Goal: Transaction & Acquisition: Purchase product/service

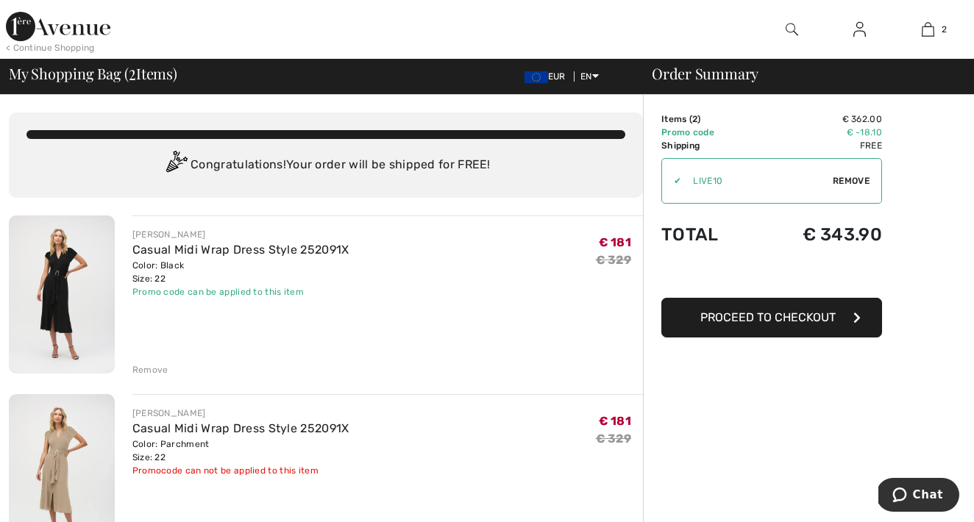
click at [742, 178] on input "TEXT" at bounding box center [757, 181] width 152 height 44
click at [850, 179] on span "Remove" at bounding box center [851, 180] width 37 height 13
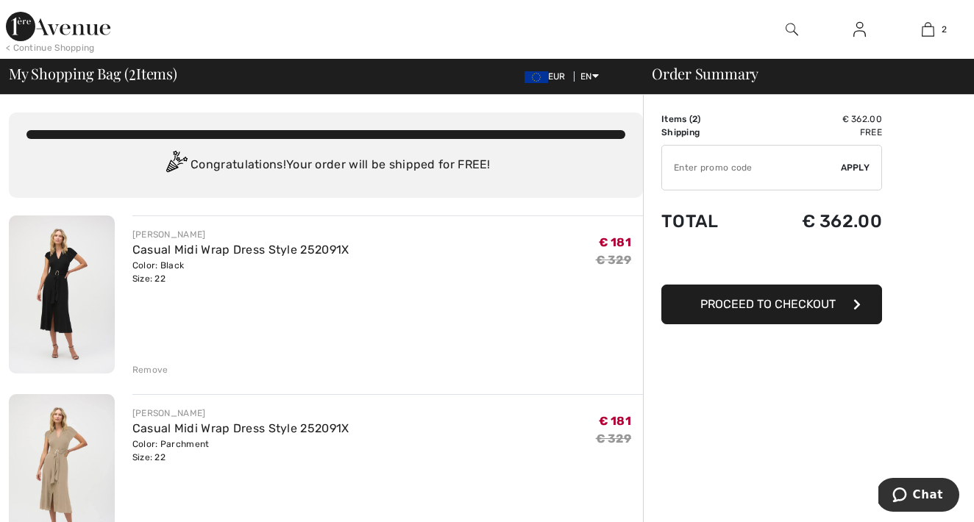
click at [760, 177] on input "TEXT" at bounding box center [751, 168] width 179 height 44
type input "EXTRA20"
click at [861, 163] on span "Apply" at bounding box center [855, 167] width 29 height 13
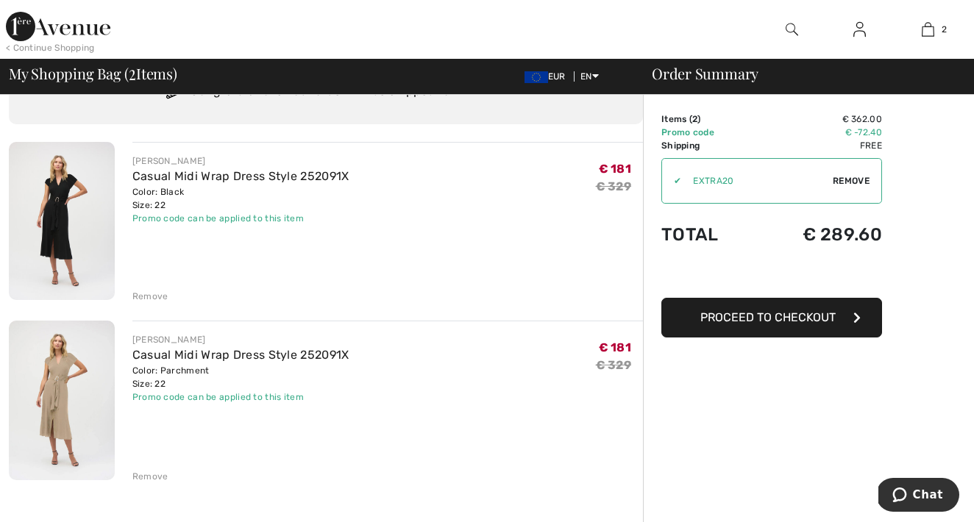
scroll to position [76, 0]
click at [72, 362] on img at bounding box center [62, 398] width 106 height 159
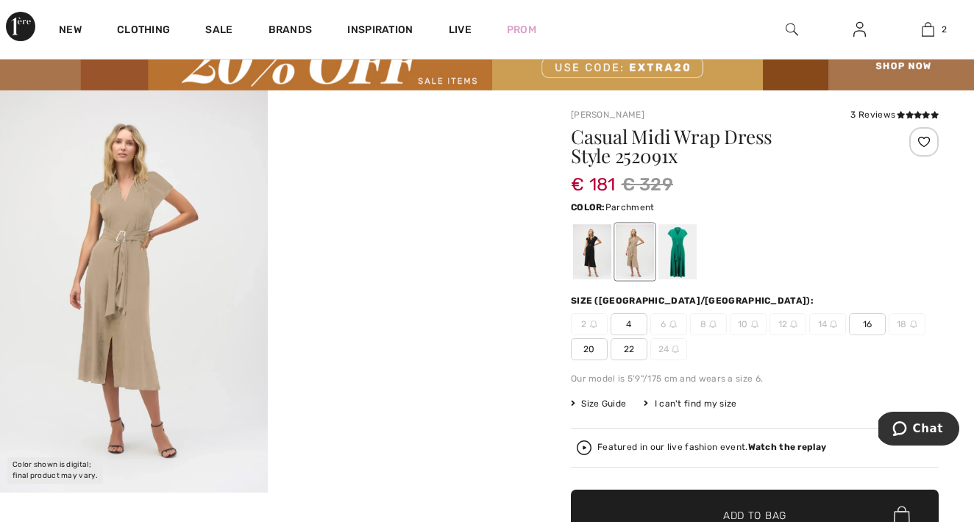
scroll to position [54, 0]
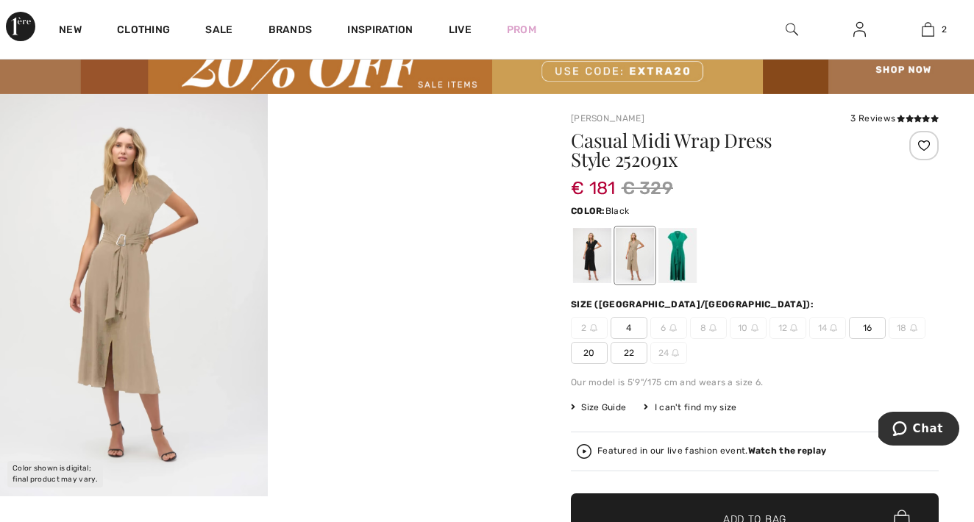
click at [586, 260] on div at bounding box center [592, 255] width 38 height 55
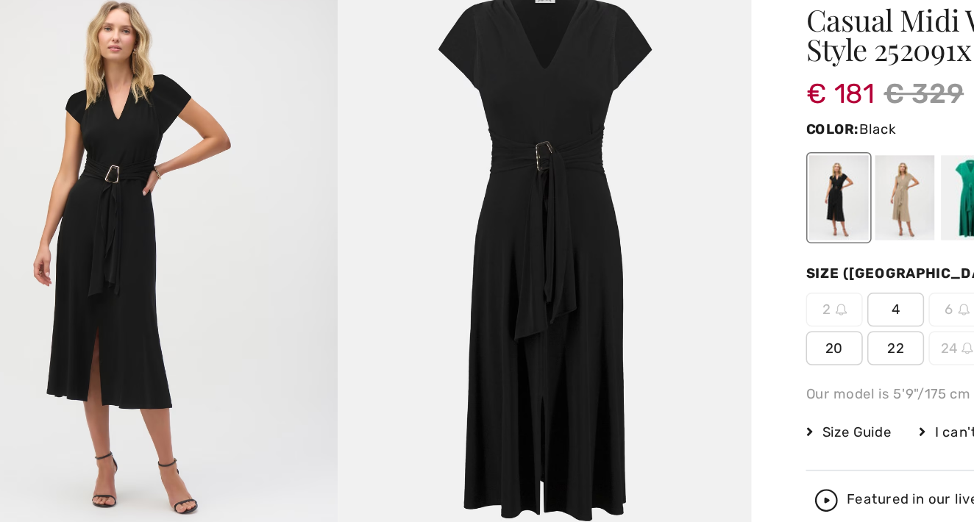
scroll to position [54, 0]
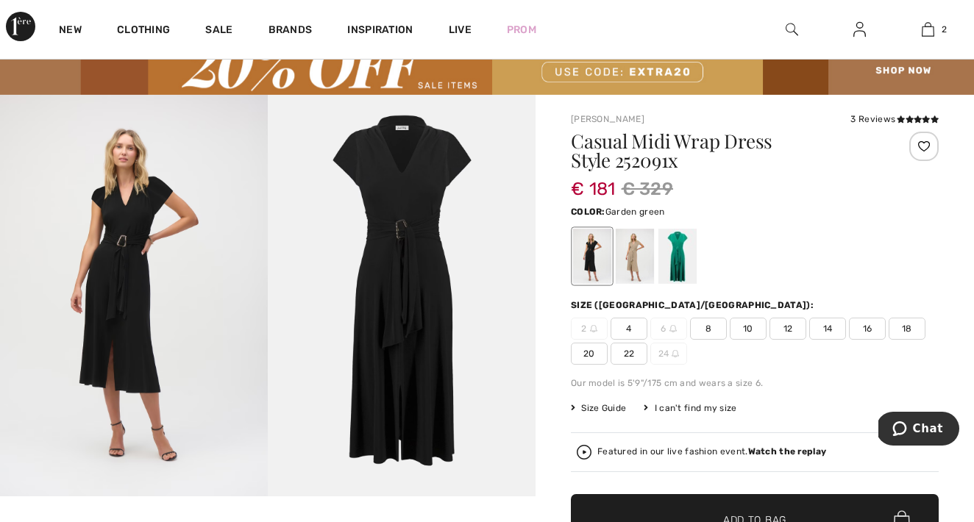
click at [679, 260] on div at bounding box center [677, 256] width 38 height 55
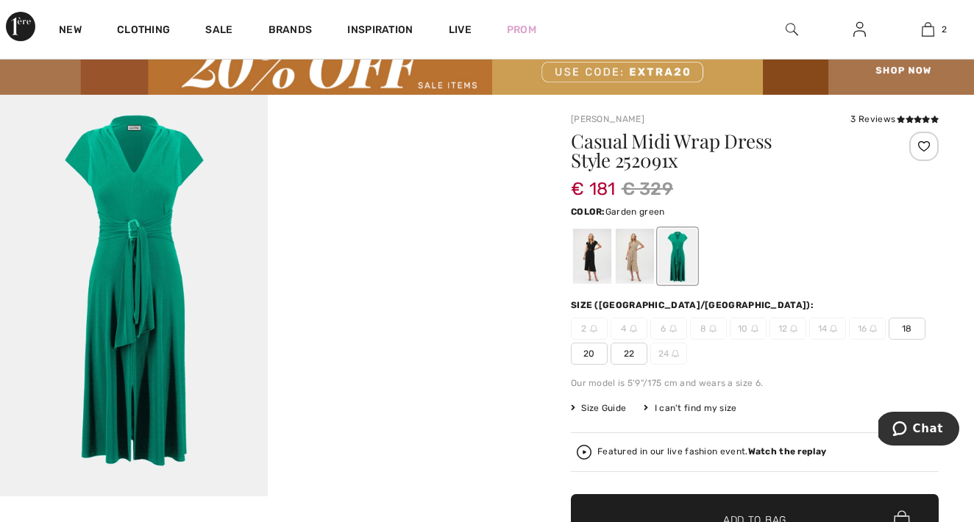
click at [513, 181] on div at bounding box center [268, 296] width 536 height 402
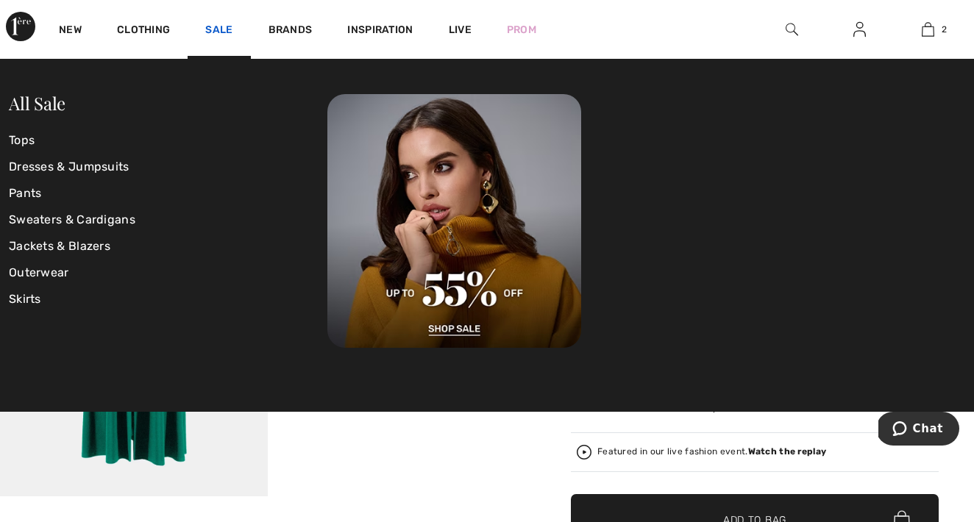
click at [225, 24] on link "Sale" at bounding box center [218, 31] width 27 height 15
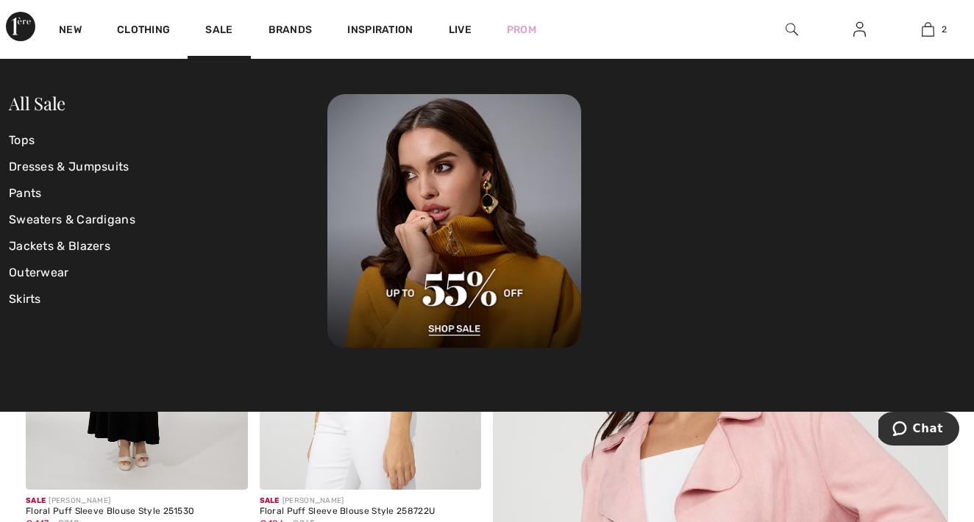
scroll to position [147, 0]
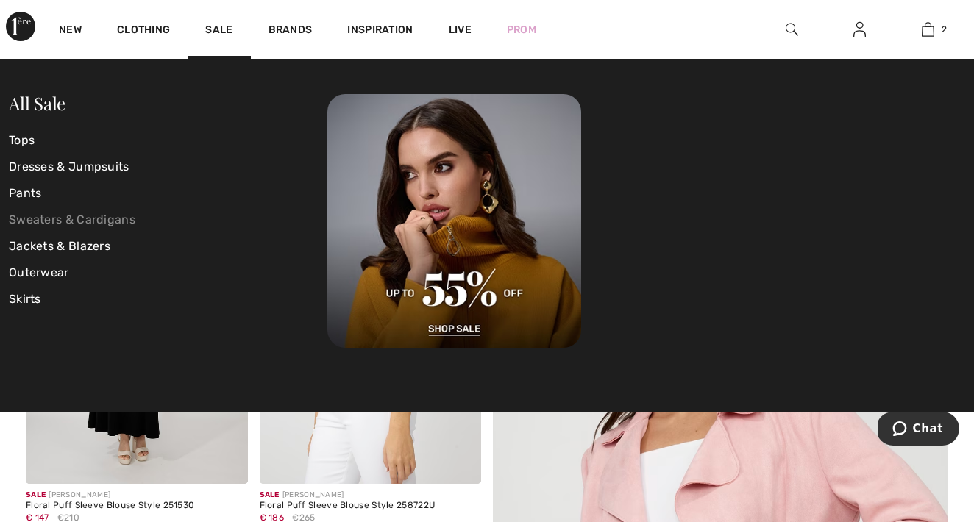
click at [71, 222] on link "Sweaters & Cardigans" at bounding box center [168, 220] width 319 height 26
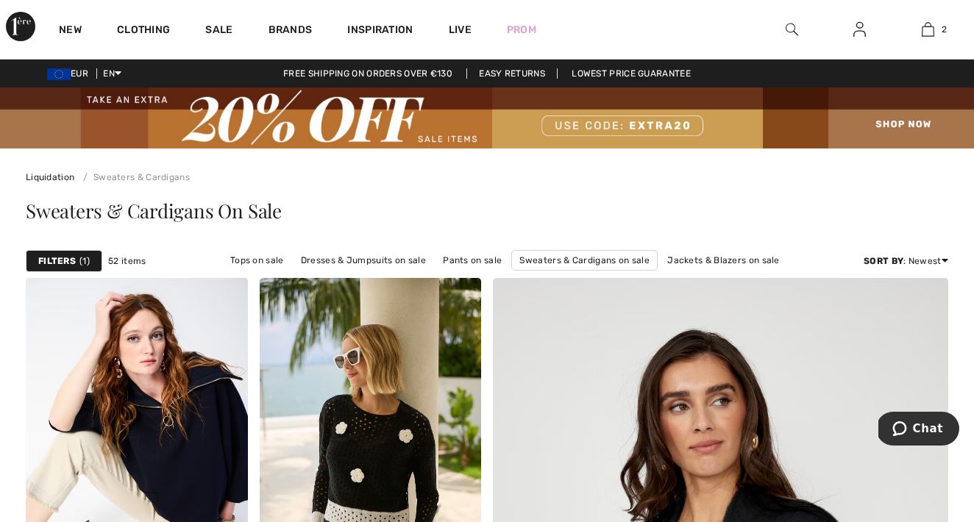
click at [72, 260] on strong "Filters" at bounding box center [57, 261] width 38 height 13
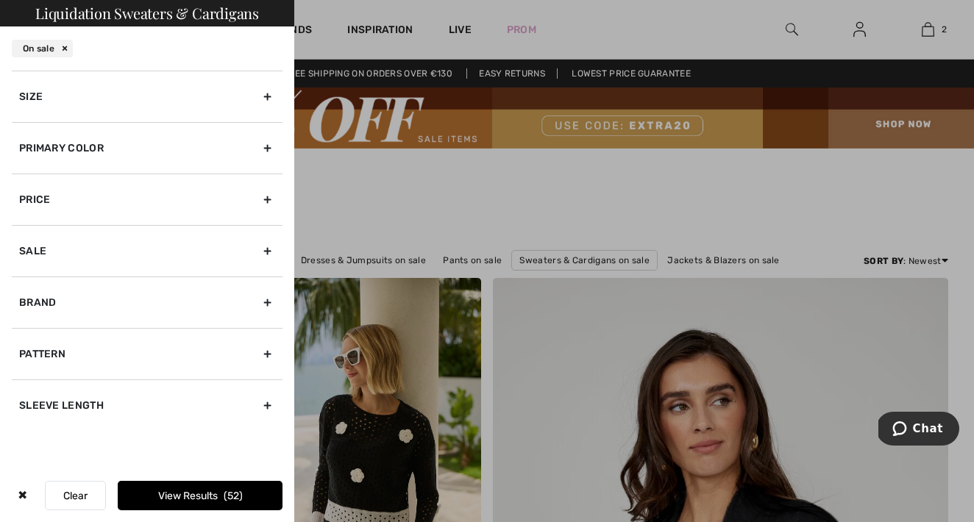
click at [77, 99] on div "Size" at bounding box center [147, 96] width 271 height 51
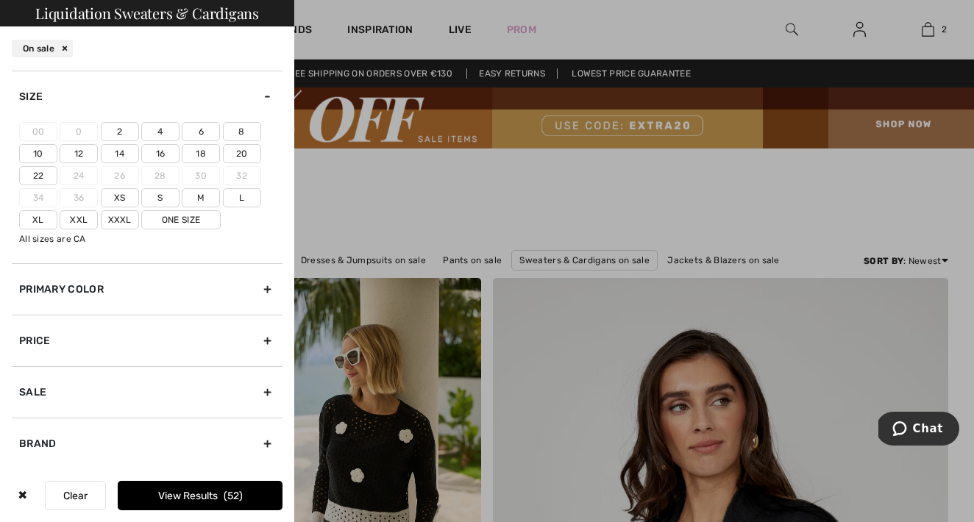
click at [37, 176] on label "22" at bounding box center [38, 175] width 38 height 19
click at [0, 0] on input"] "22" at bounding box center [0, 0] width 0 height 0
click at [121, 217] on label "Xxxl" at bounding box center [120, 219] width 38 height 19
click at [0, 0] on input"] "Xxxl" at bounding box center [0, 0] width 0 height 0
click at [187, 489] on button "View Results 4" at bounding box center [200, 495] width 165 height 29
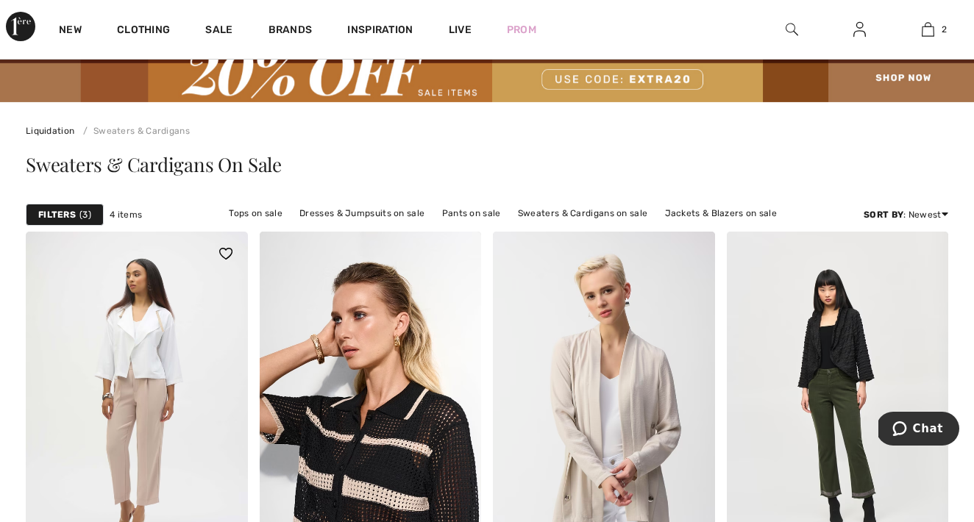
scroll to position [52, 0]
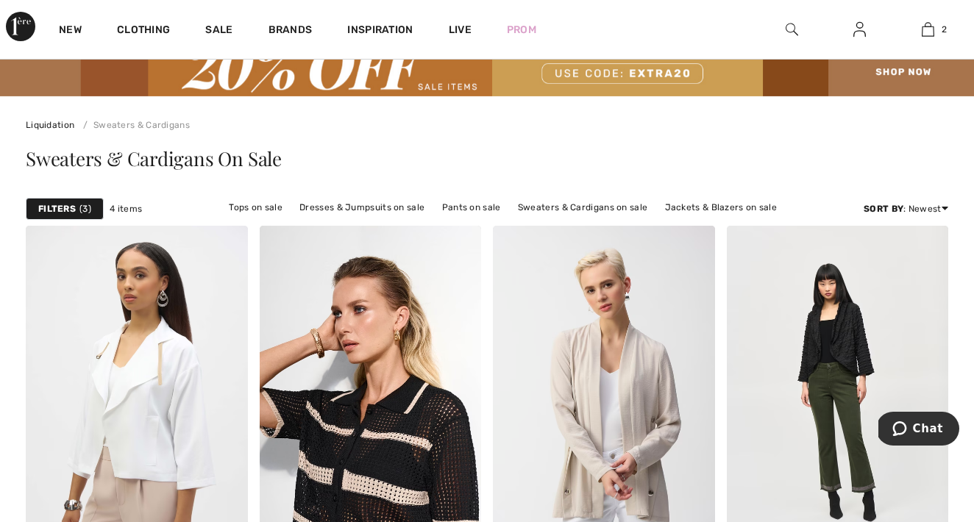
click at [75, 208] on strong "Filters" at bounding box center [57, 208] width 38 height 13
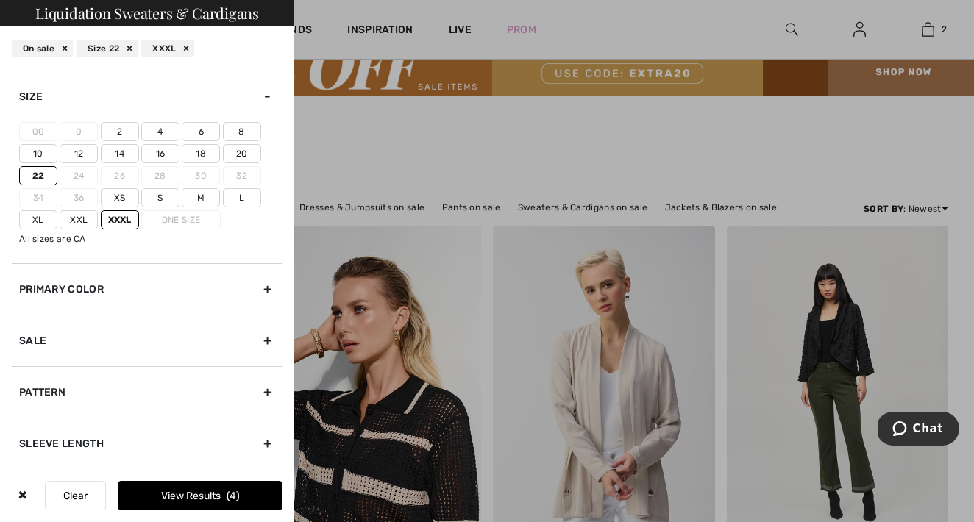
click at [78, 221] on label "Xxl" at bounding box center [79, 219] width 38 height 19
click at [0, 0] on input"] "Xxl" at bounding box center [0, 0] width 0 height 0
click at [181, 494] on button "View Results 15" at bounding box center [200, 495] width 165 height 29
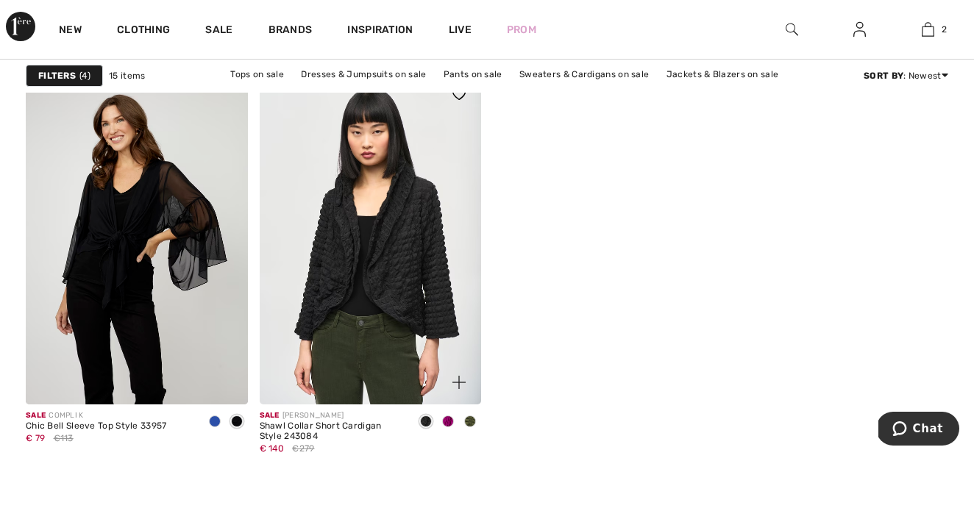
scroll to position [2031, 0]
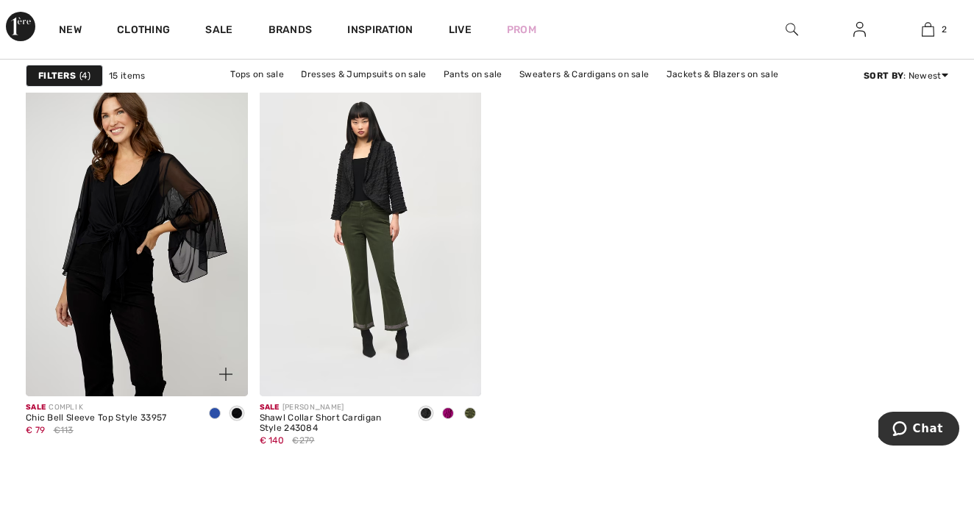
click at [212, 413] on span at bounding box center [215, 414] width 12 height 12
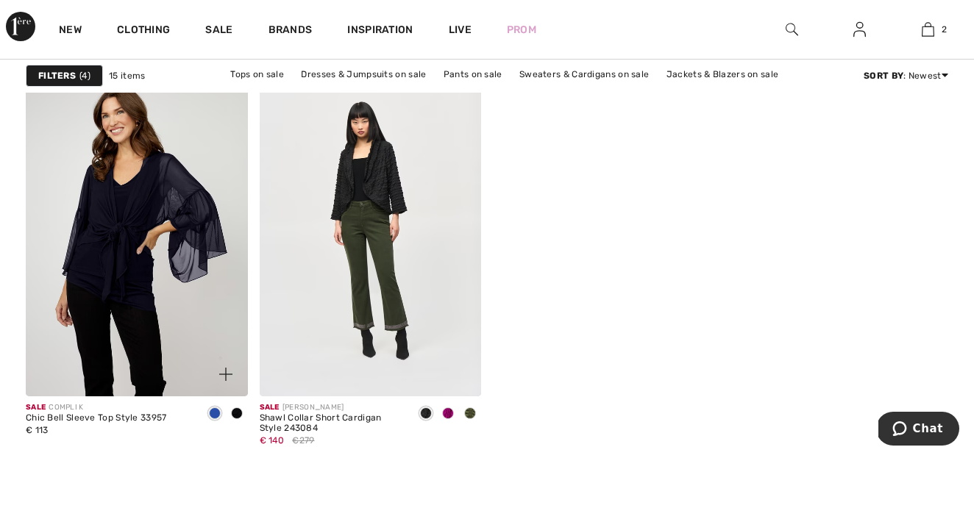
click at [212, 410] on span at bounding box center [215, 414] width 12 height 12
click at [448, 408] on span at bounding box center [448, 414] width 12 height 12
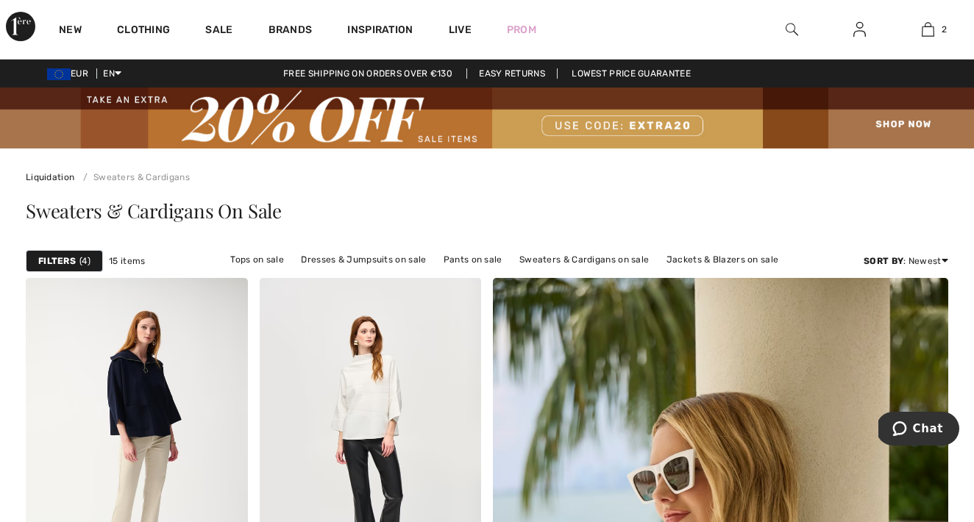
scroll to position [0, 0]
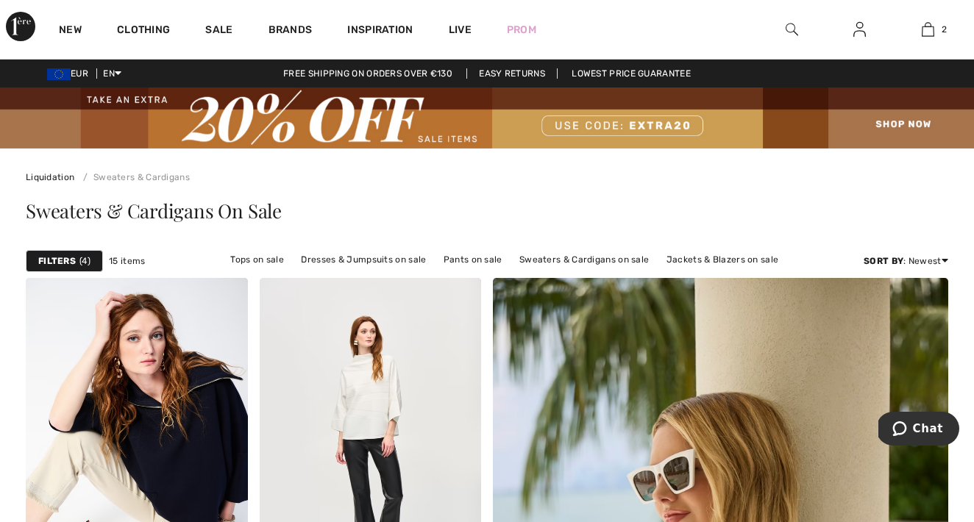
click at [67, 260] on strong "Filters" at bounding box center [57, 261] width 38 height 13
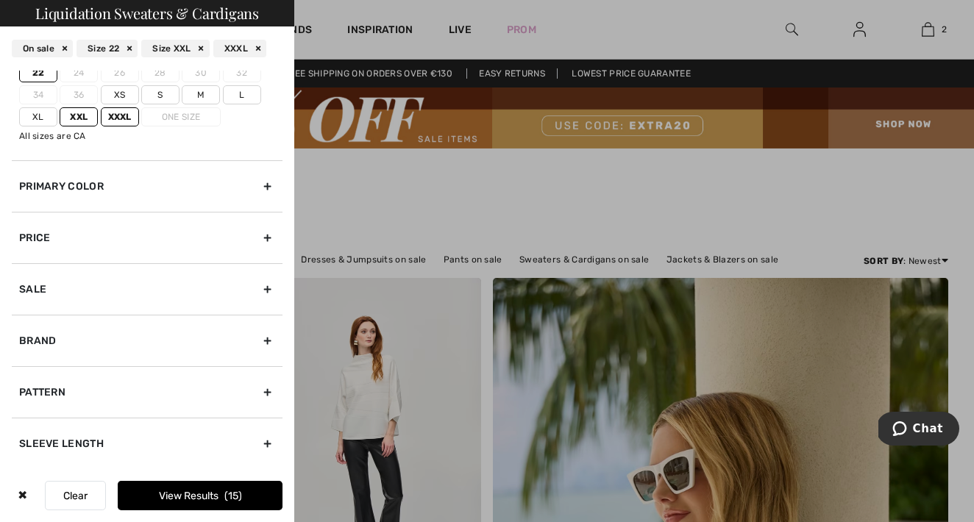
click at [93, 345] on div "Brand" at bounding box center [147, 340] width 271 height 51
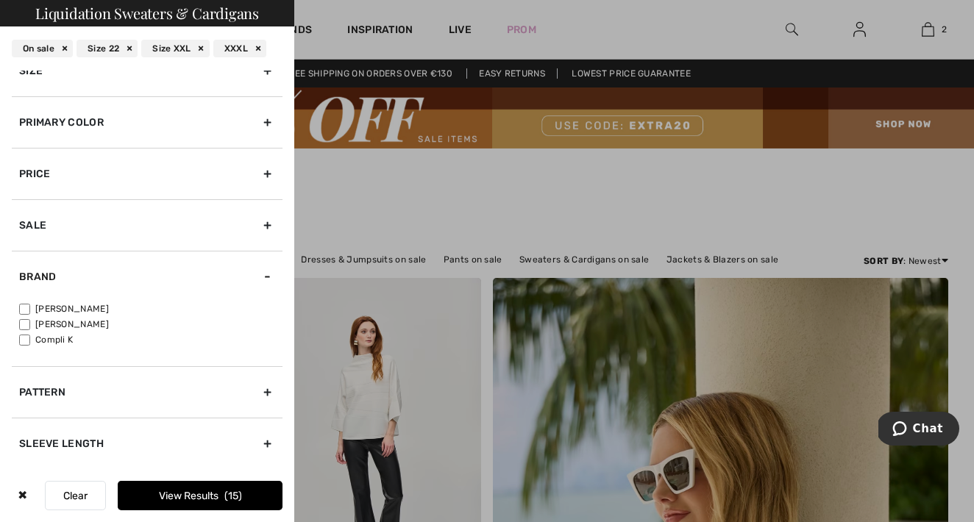
scroll to position [26, 0]
click at [94, 302] on label "[PERSON_NAME]" at bounding box center [150, 308] width 263 height 13
click at [30, 304] on input"] "[PERSON_NAME]" at bounding box center [24, 309] width 11 height 11
checkbox input"] "true"
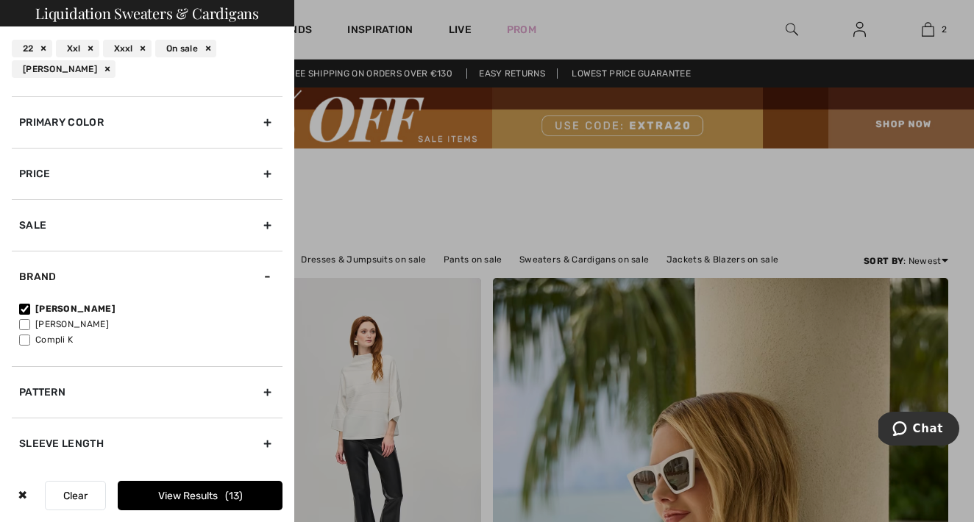
click at [190, 492] on button "View Results 13" at bounding box center [200, 495] width 165 height 29
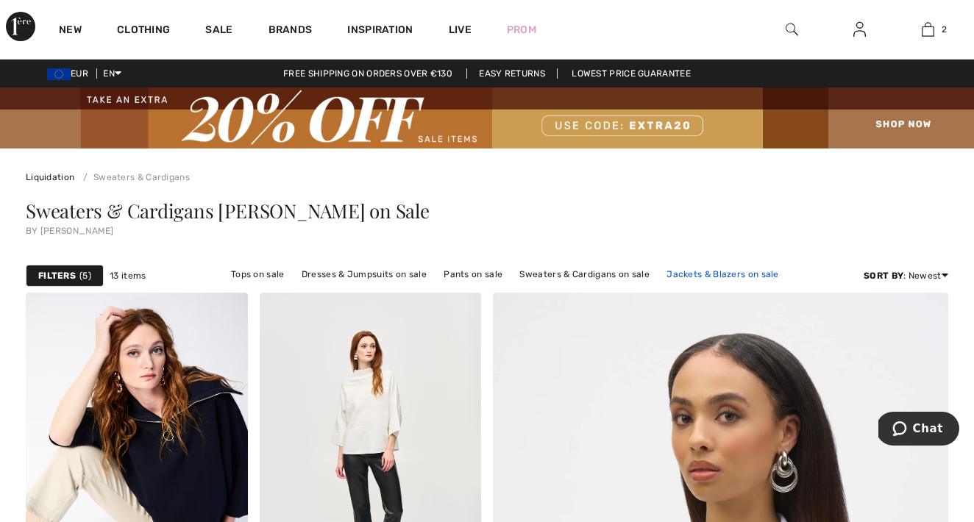
click at [684, 276] on link "Jackets & Blazers on sale" at bounding box center [722, 274] width 127 height 19
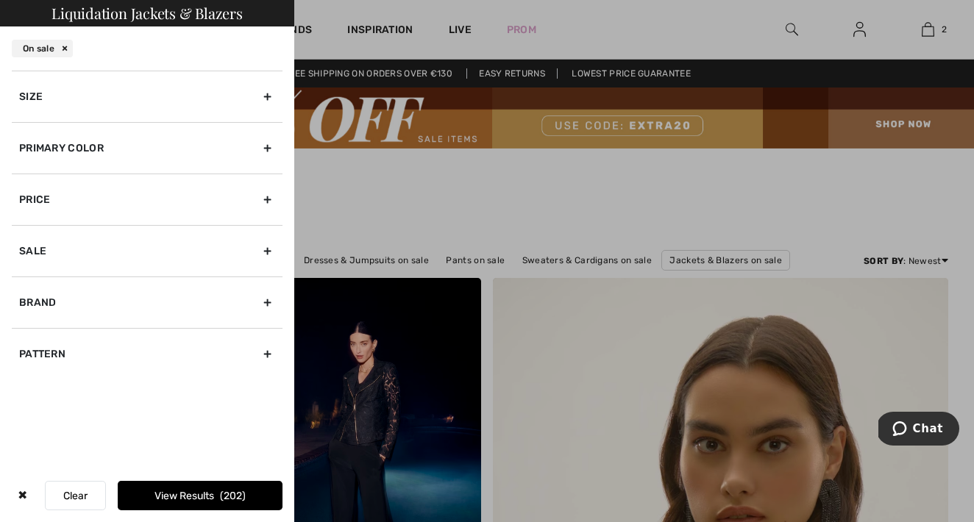
click at [107, 93] on div "Size" at bounding box center [147, 96] width 271 height 51
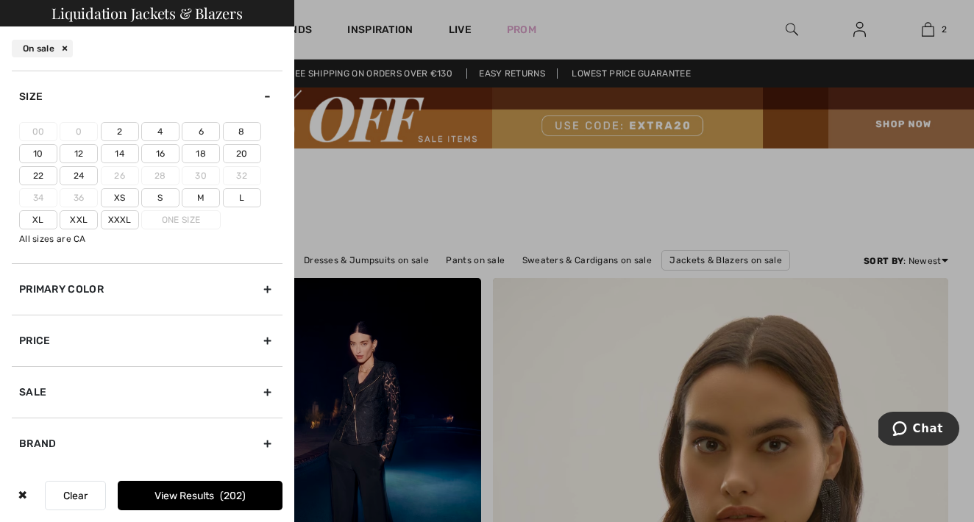
click at [48, 174] on label "22" at bounding box center [38, 175] width 38 height 19
click at [0, 0] on input"] "22" at bounding box center [0, 0] width 0 height 0
click at [72, 175] on label "24" at bounding box center [79, 175] width 38 height 19
click at [0, 0] on input"] "24" at bounding box center [0, 0] width 0 height 0
click at [76, 223] on label "Xxl" at bounding box center [79, 219] width 38 height 19
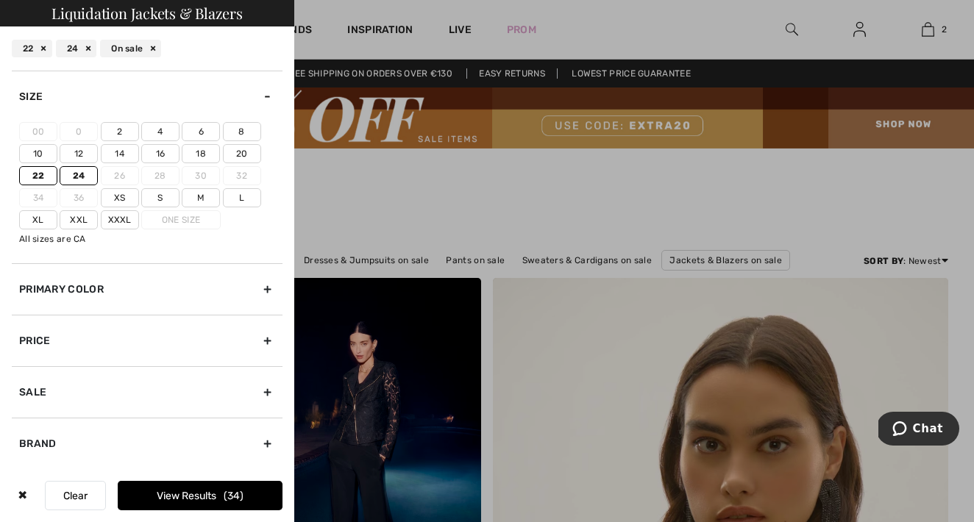
click at [0, 0] on input"] "Xxl" at bounding box center [0, 0] width 0 height 0
click at [112, 219] on label "Xxxl" at bounding box center [120, 219] width 38 height 19
click at [0, 0] on input"] "Xxxl" at bounding box center [0, 0] width 0 height 0
click at [160, 490] on button "View Results 52" at bounding box center [200, 495] width 165 height 29
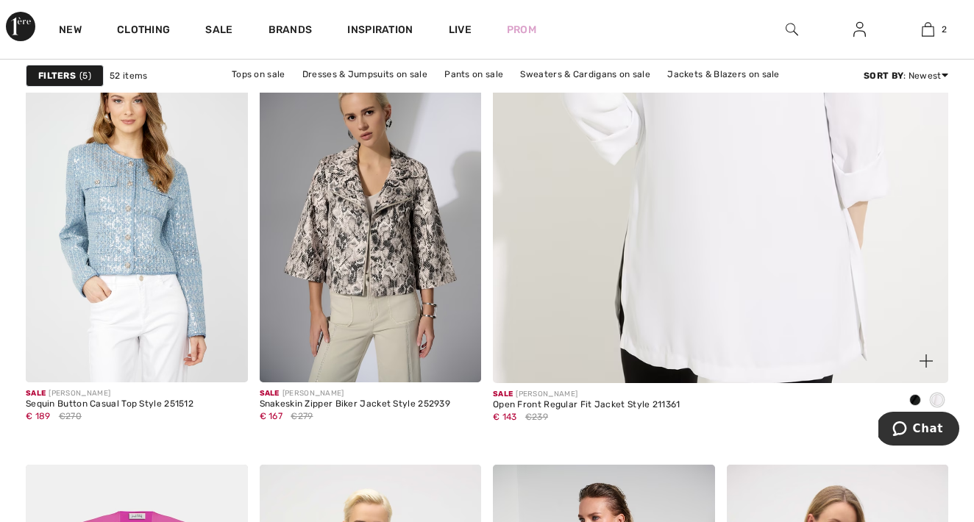
scroll to position [663, 0]
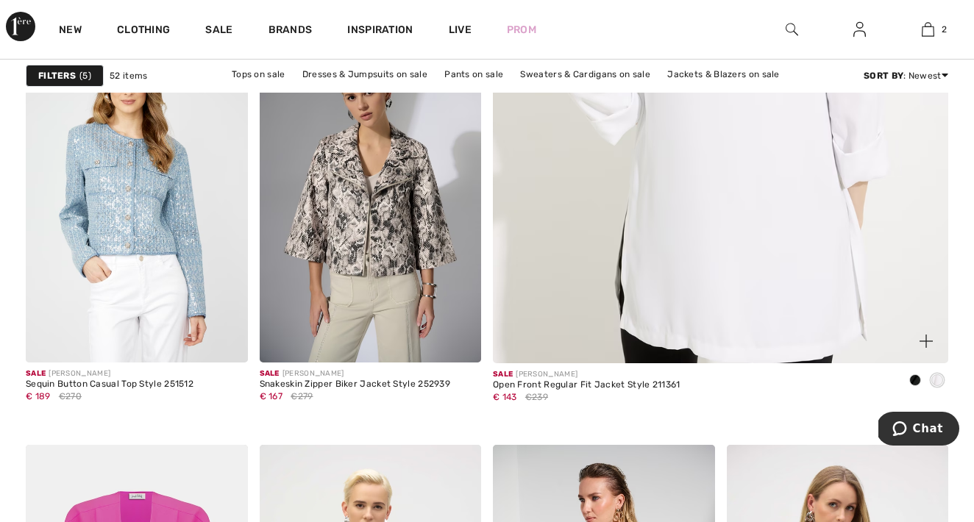
click at [665, 255] on img at bounding box center [720, 24] width 547 height 819
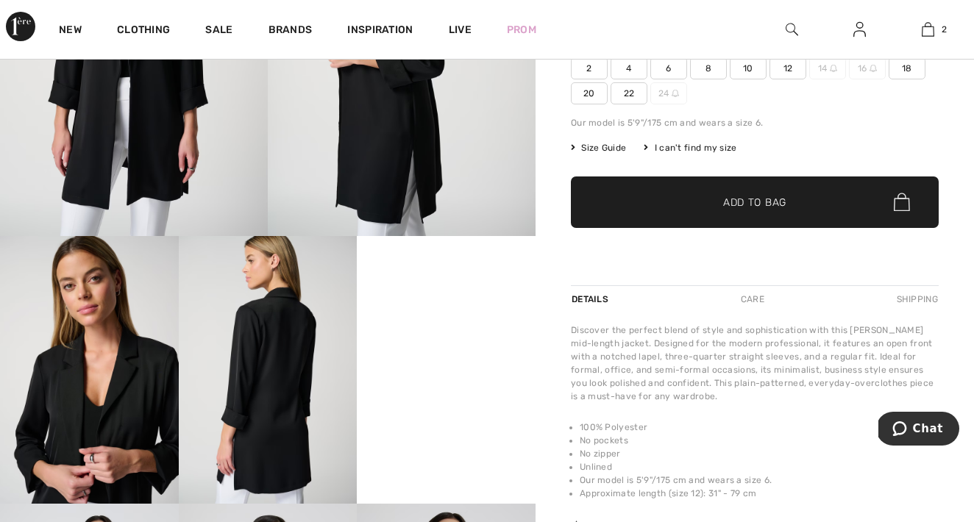
scroll to position [232, 0]
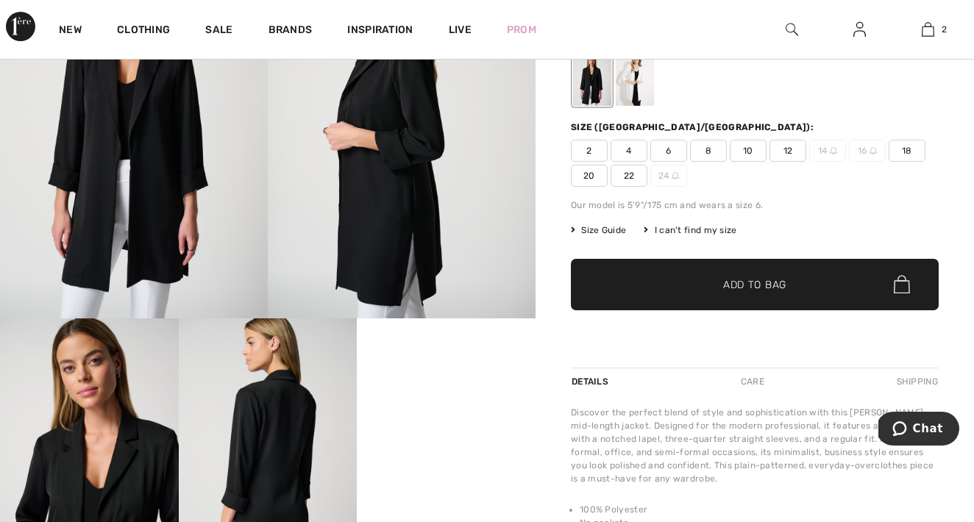
click at [639, 101] on div at bounding box center [635, 78] width 38 height 55
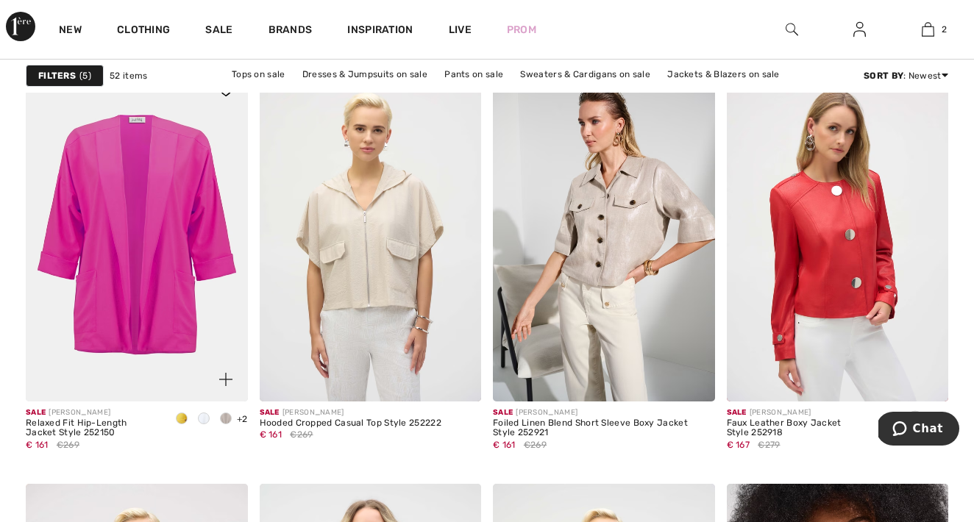
click at [182, 418] on span at bounding box center [182, 419] width 12 height 12
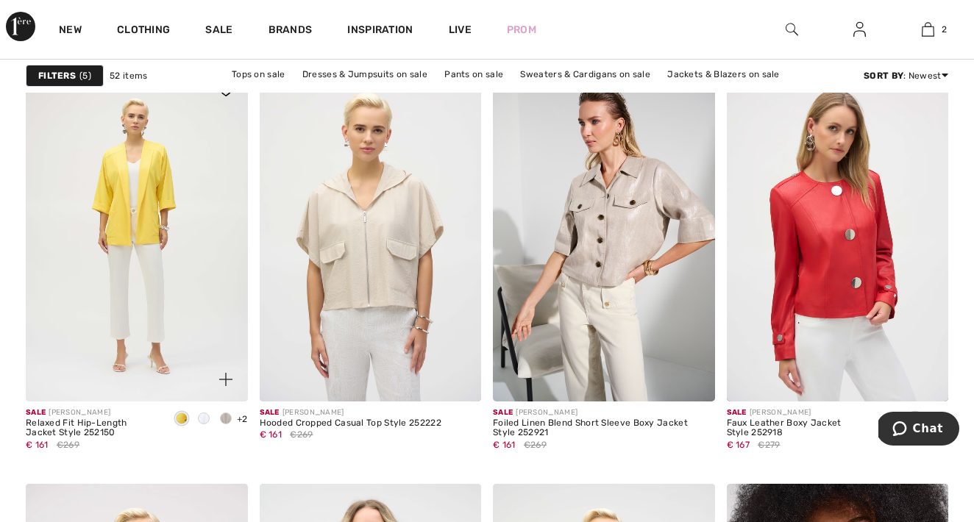
click at [202, 416] on span at bounding box center [204, 419] width 12 height 12
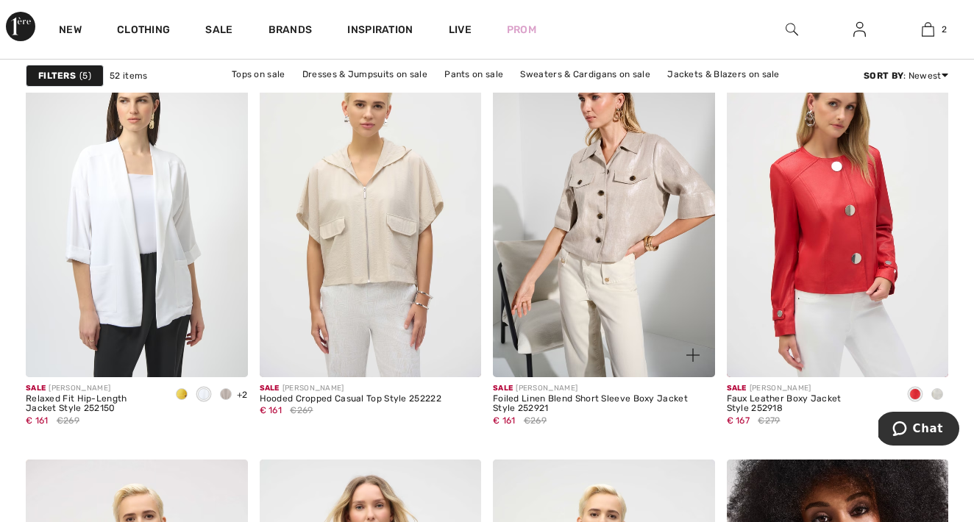
scroll to position [1072, 0]
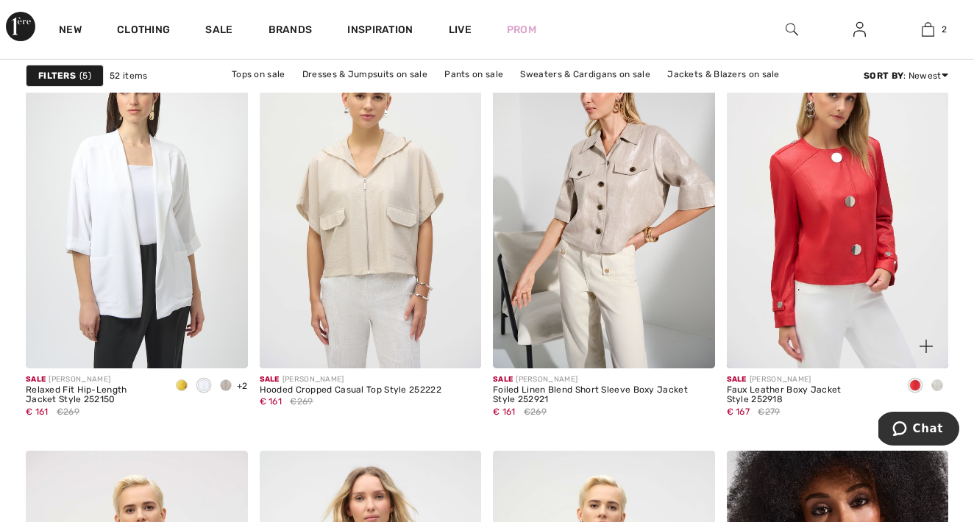
click at [938, 380] on span at bounding box center [937, 386] width 12 height 12
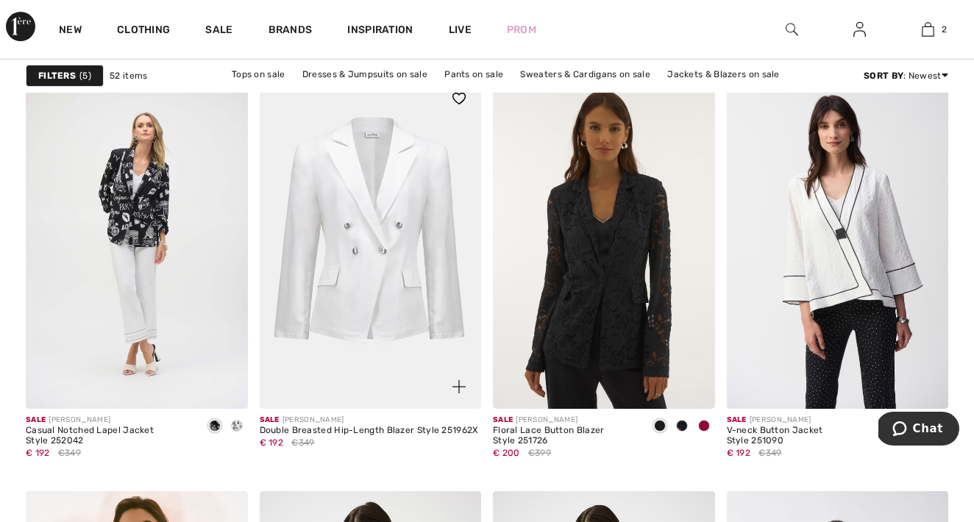
scroll to position [2029, 0]
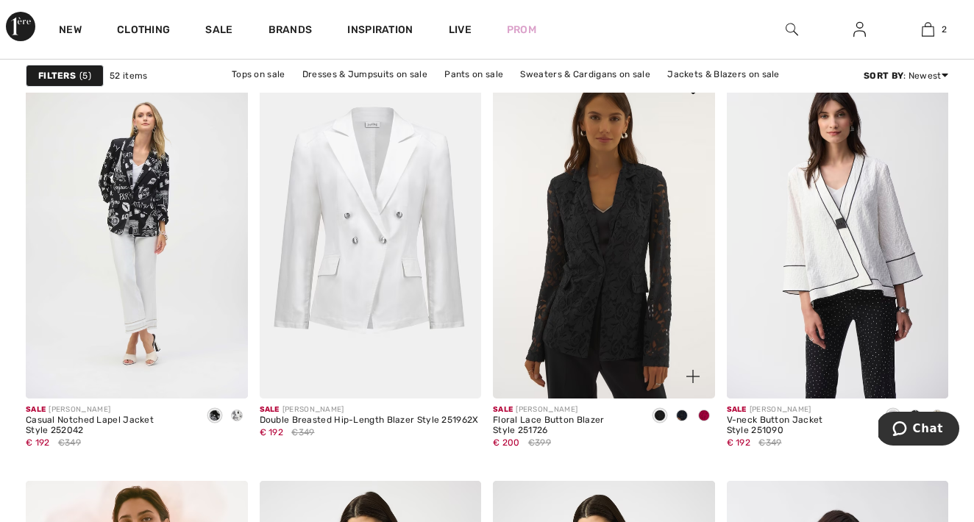
click at [705, 413] on span at bounding box center [704, 416] width 12 height 12
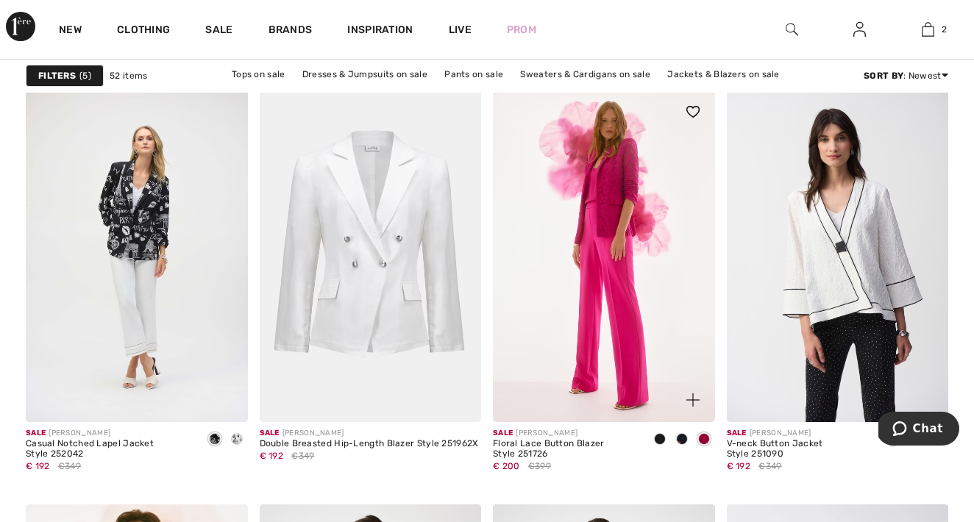
scroll to position [2009, 0]
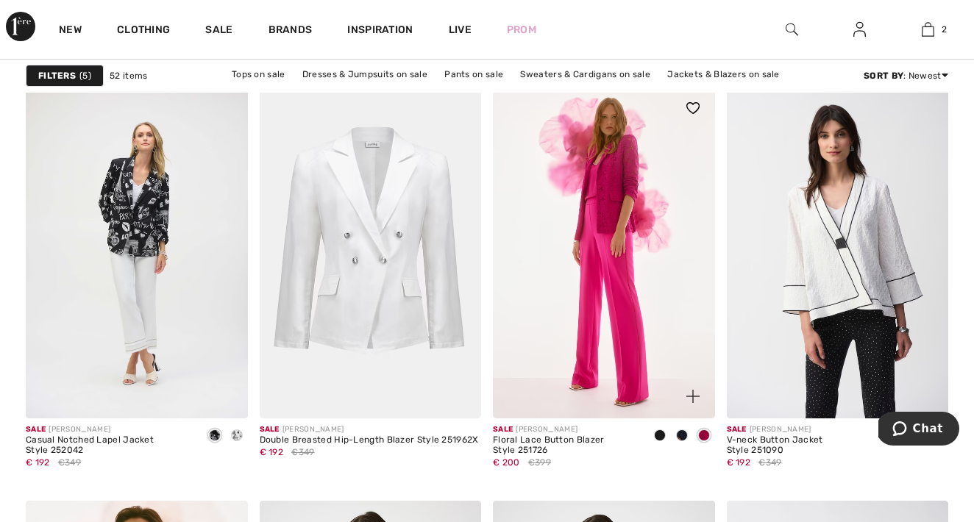
click at [607, 310] on img at bounding box center [604, 252] width 222 height 332
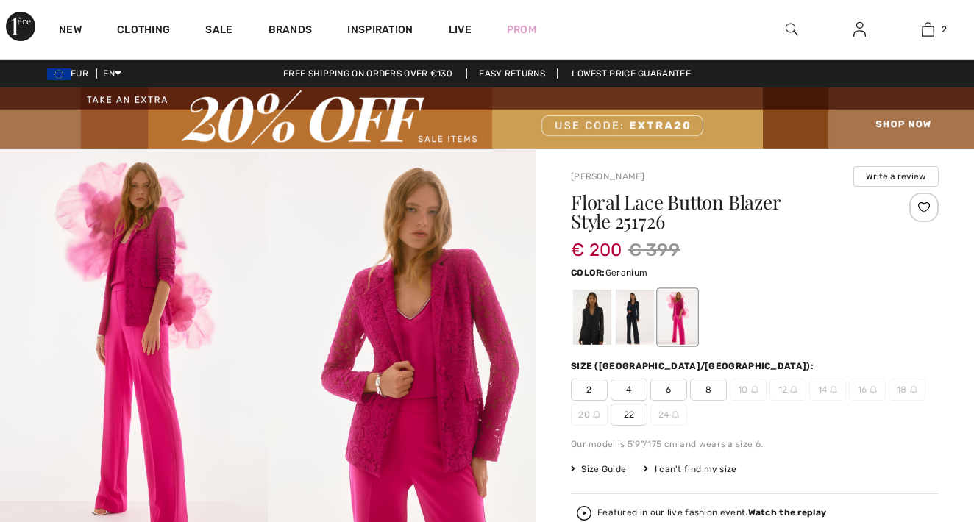
click at [636, 415] on span "22" at bounding box center [629, 415] width 37 height 22
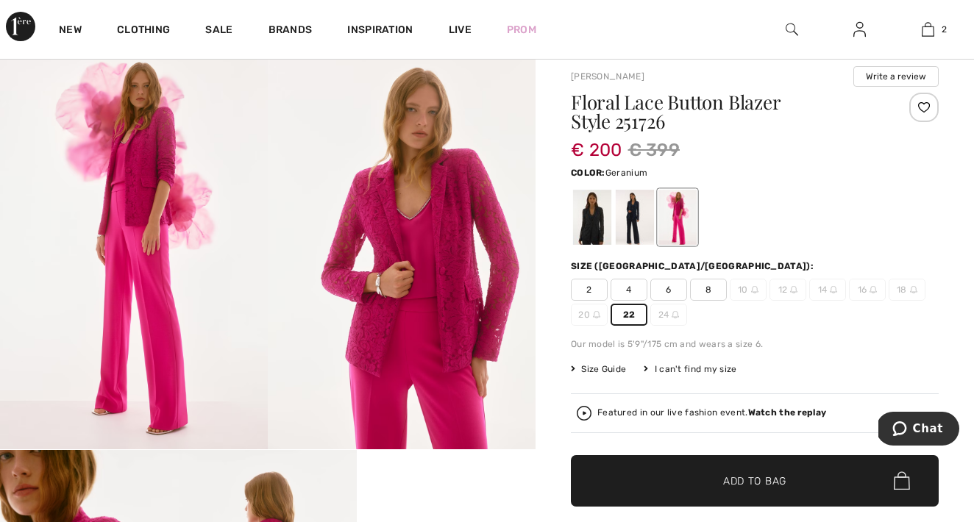
scroll to position [107, 0]
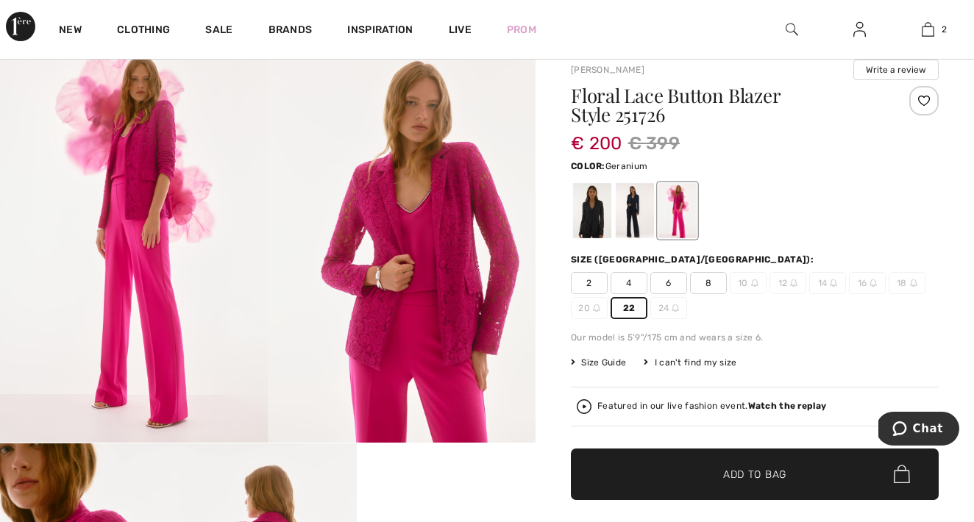
click at [712, 464] on span "✔ Added to Bag Add to Bag" at bounding box center [755, 474] width 368 height 51
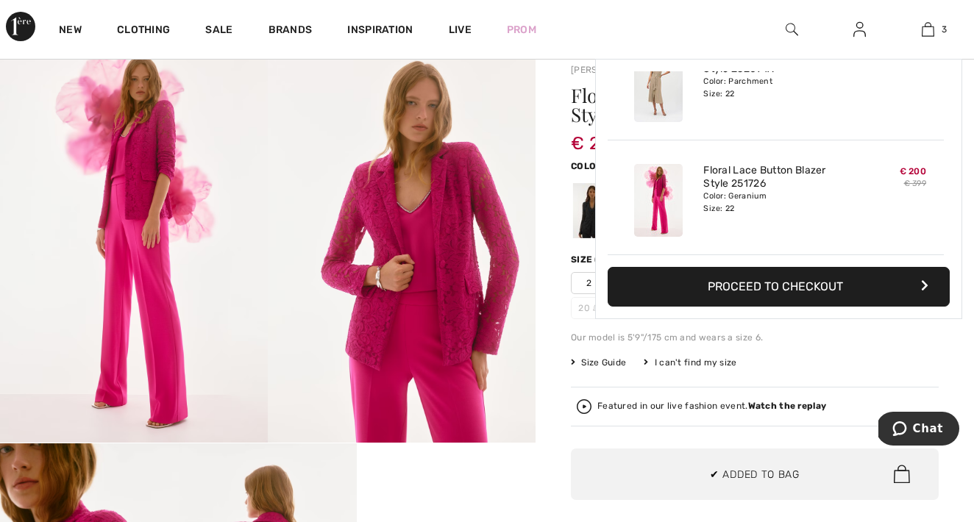
scroll to position [160, 0]
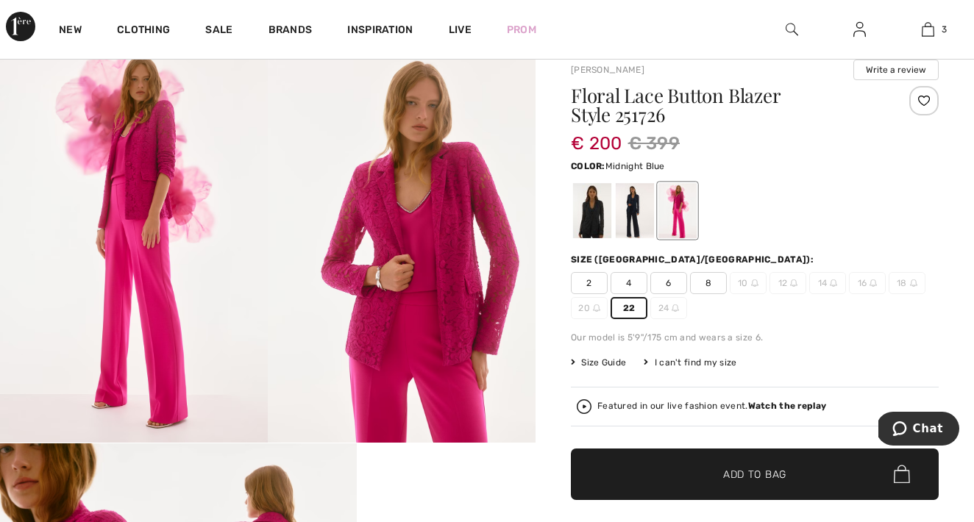
click at [633, 227] on div at bounding box center [635, 210] width 38 height 55
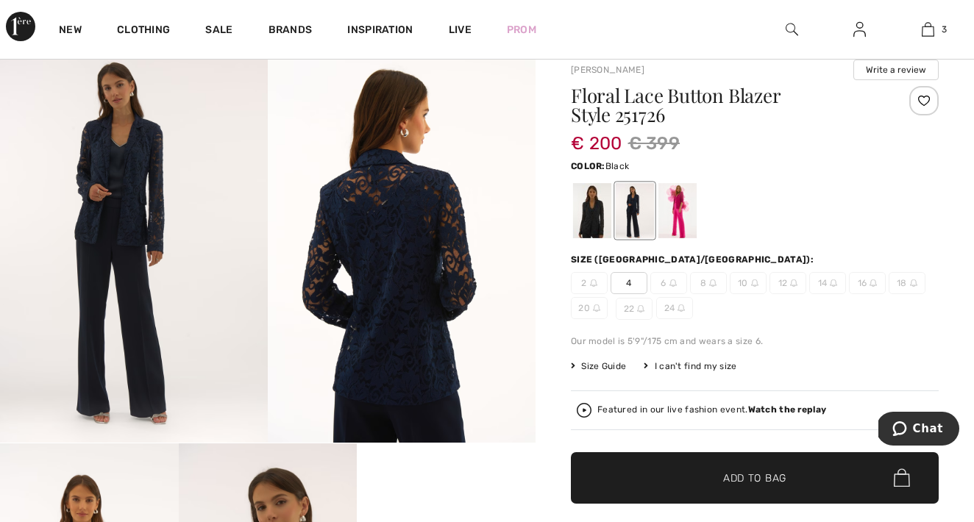
click at [597, 232] on div at bounding box center [592, 210] width 38 height 55
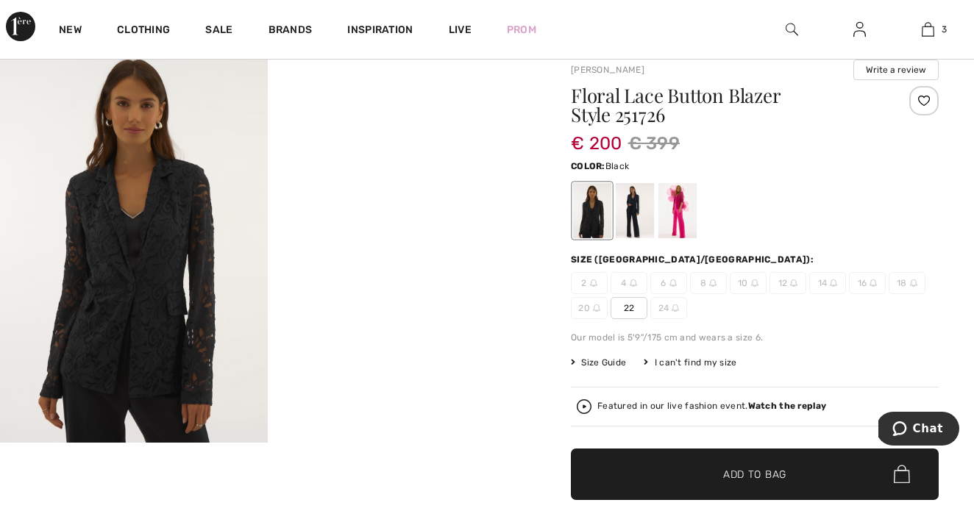
click at [630, 307] on span "22" at bounding box center [629, 308] width 37 height 22
click at [636, 460] on span "✔ Added to Bag Add to Bag" at bounding box center [755, 474] width 368 height 51
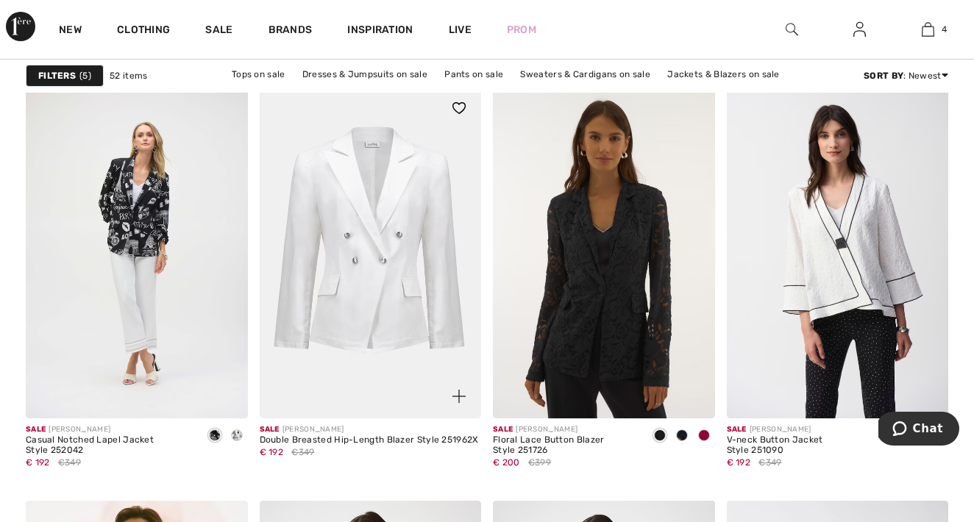
click at [353, 339] on img at bounding box center [371, 252] width 222 height 332
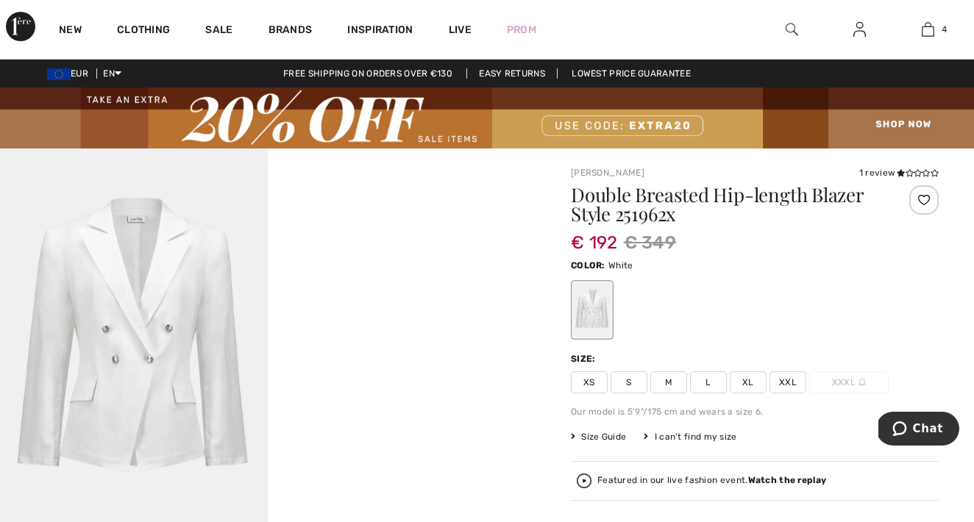
click at [790, 383] on span "XXL" at bounding box center [787, 382] width 37 height 22
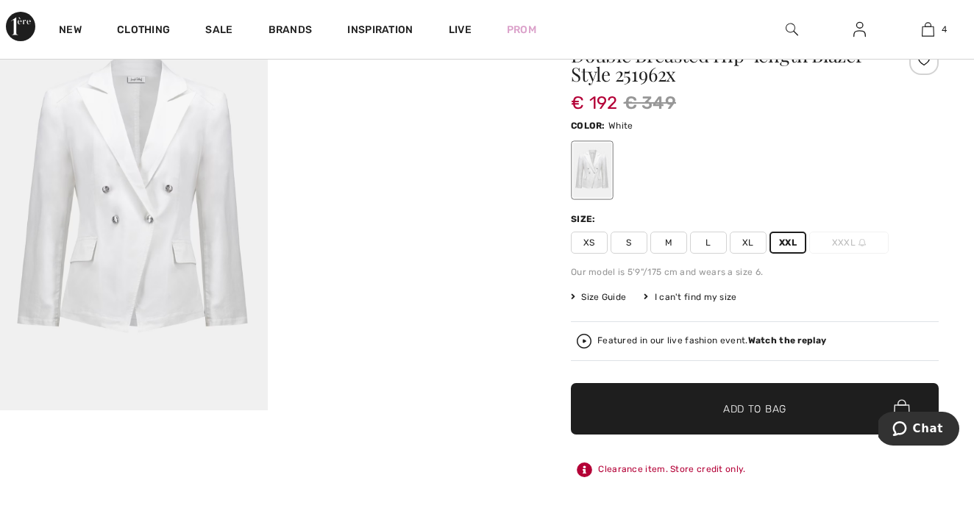
scroll to position [143, 0]
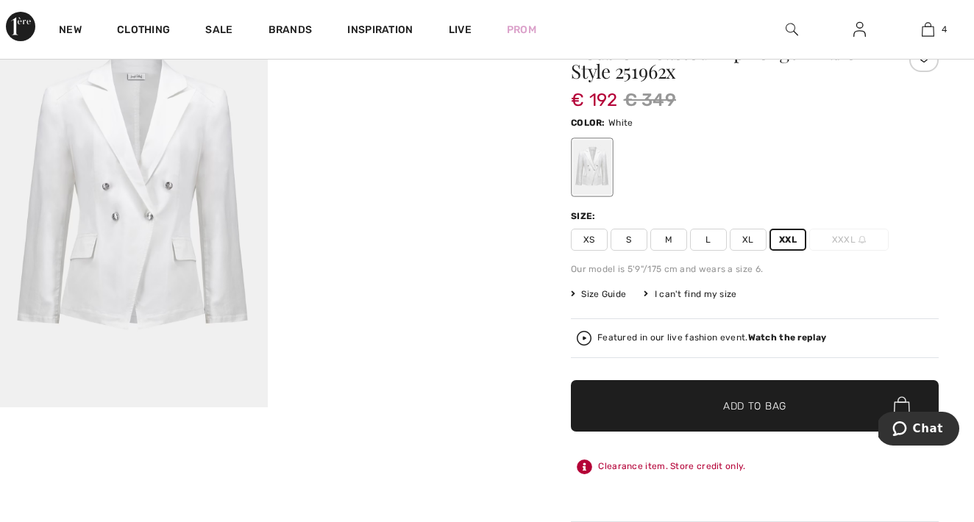
click at [764, 410] on span "Add to Bag" at bounding box center [754, 405] width 63 height 15
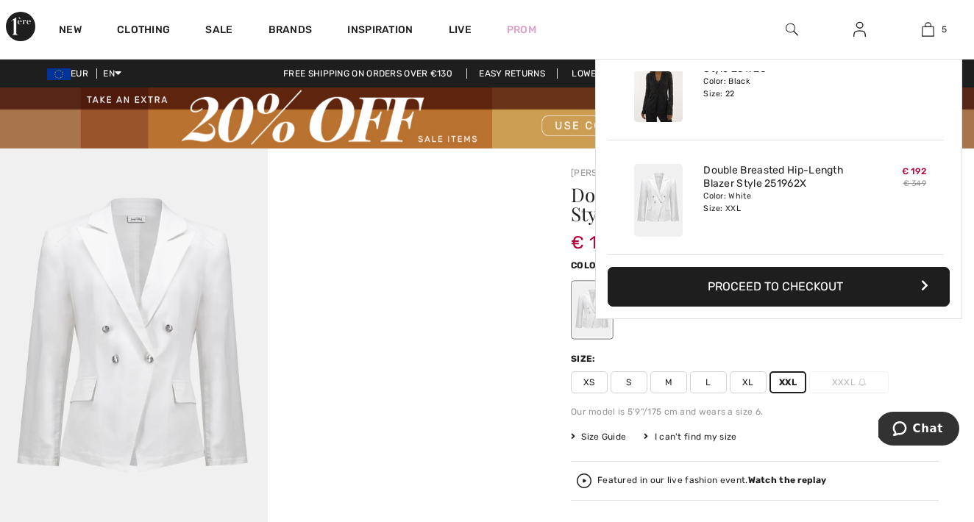
scroll to position [0, 0]
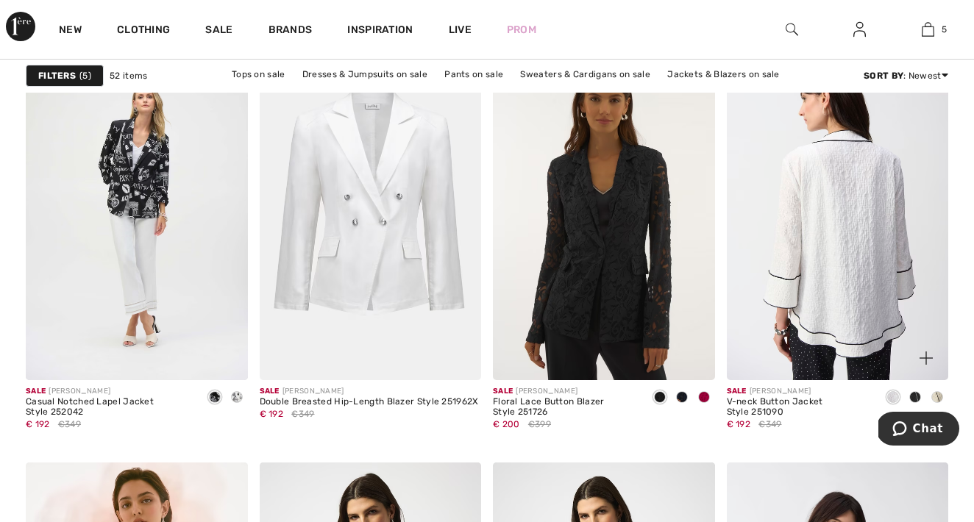
scroll to position [2049, 0]
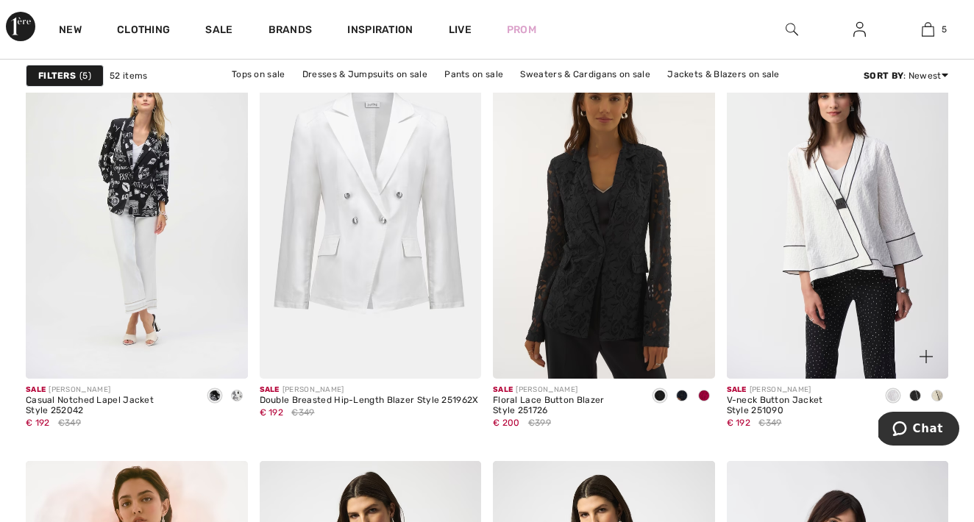
click at [919, 393] on span at bounding box center [915, 396] width 12 height 12
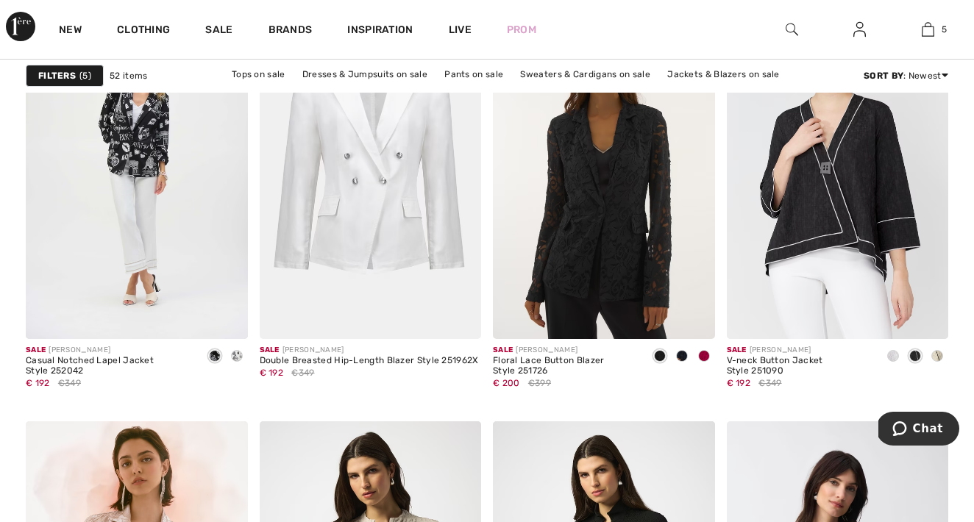
scroll to position [2091, 0]
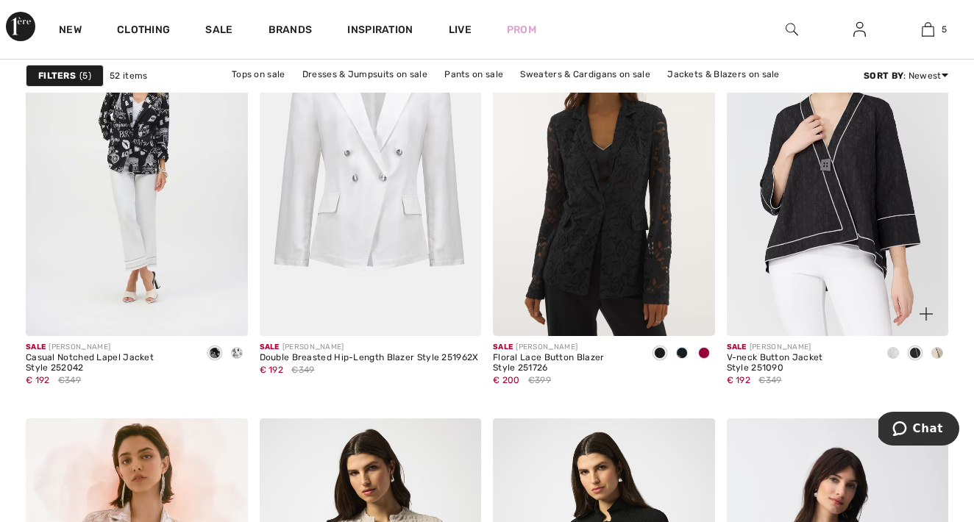
click at [939, 351] on span at bounding box center [937, 353] width 12 height 12
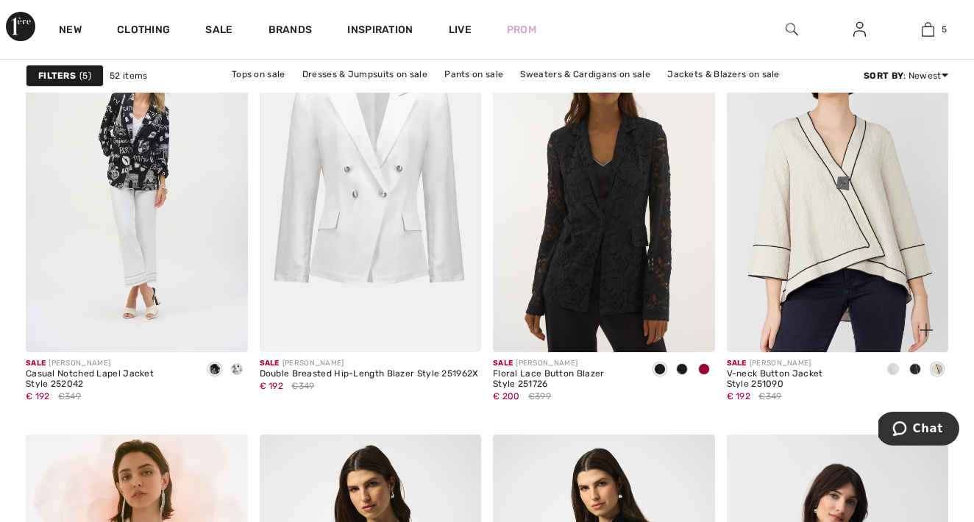
scroll to position [2079, 0]
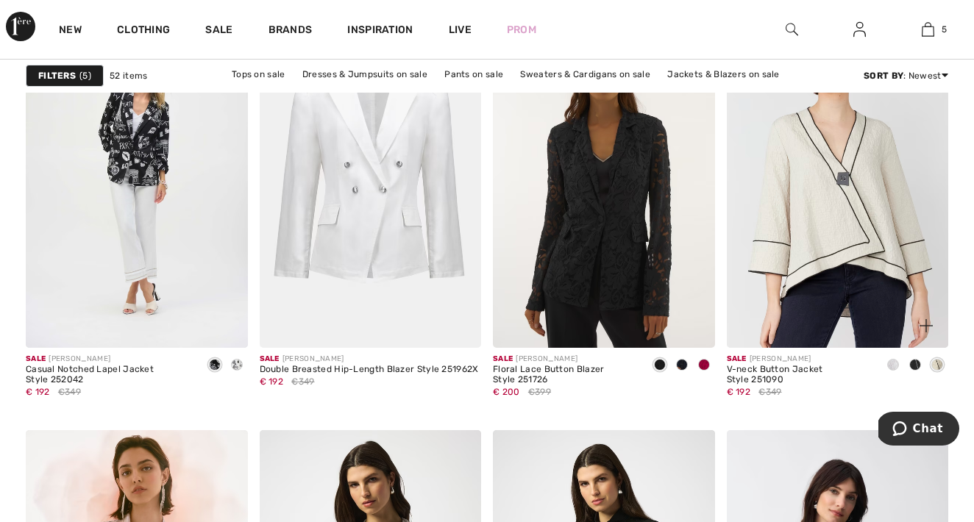
click at [916, 363] on span at bounding box center [915, 365] width 12 height 12
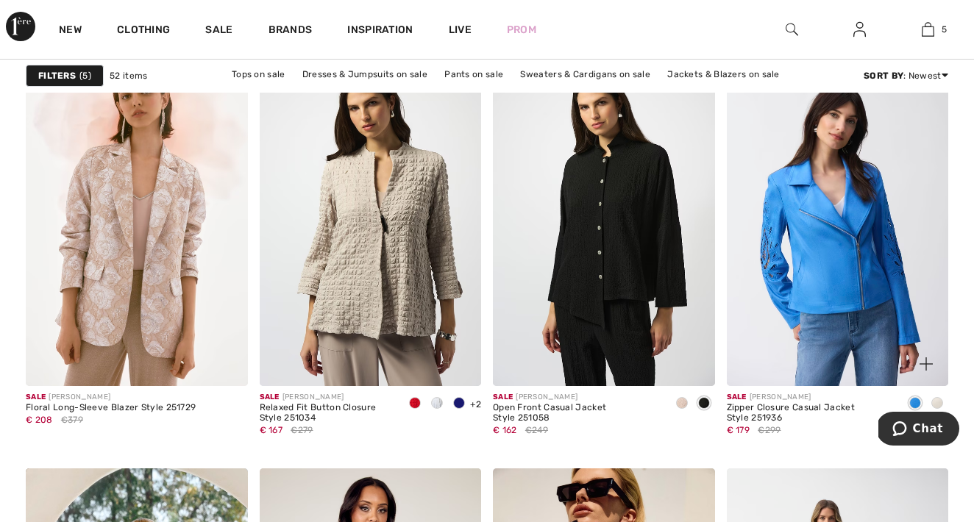
scroll to position [2442, 0]
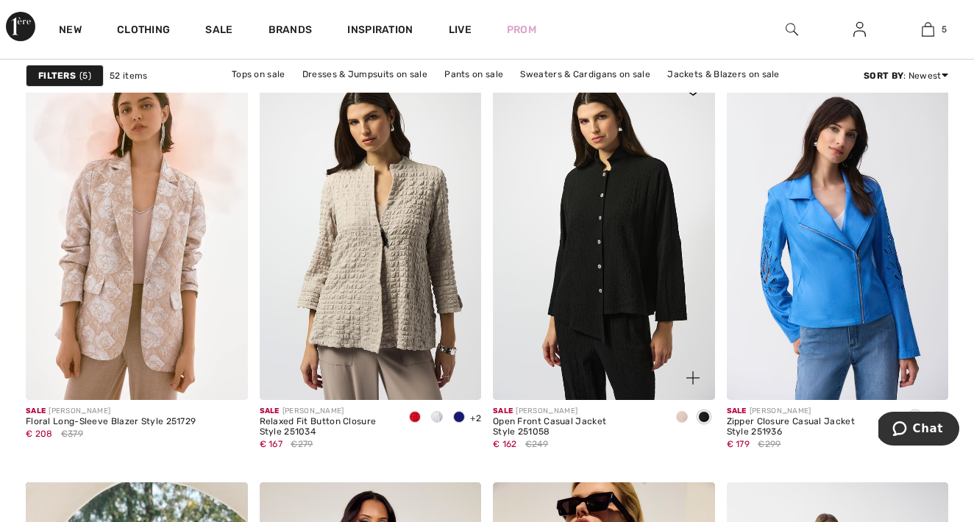
click at [682, 416] on span at bounding box center [682, 417] width 12 height 12
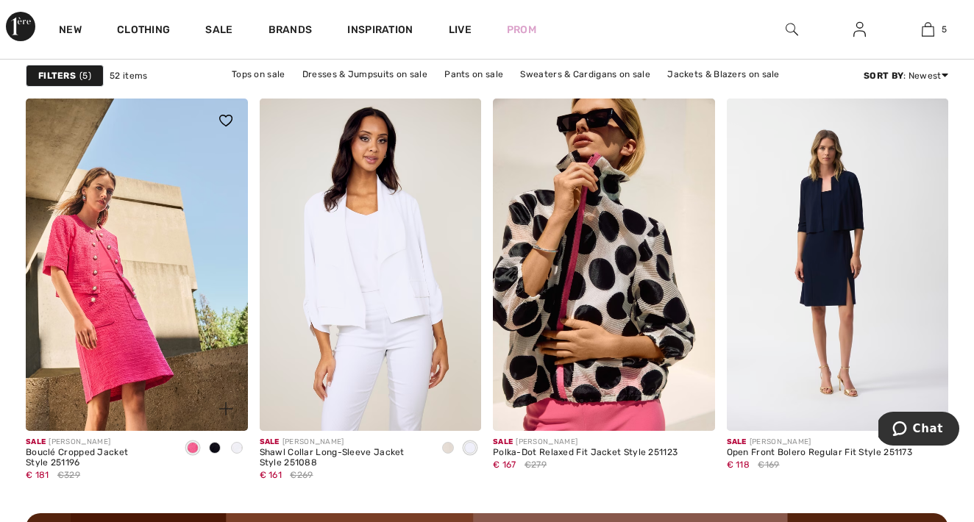
scroll to position [2827, 0]
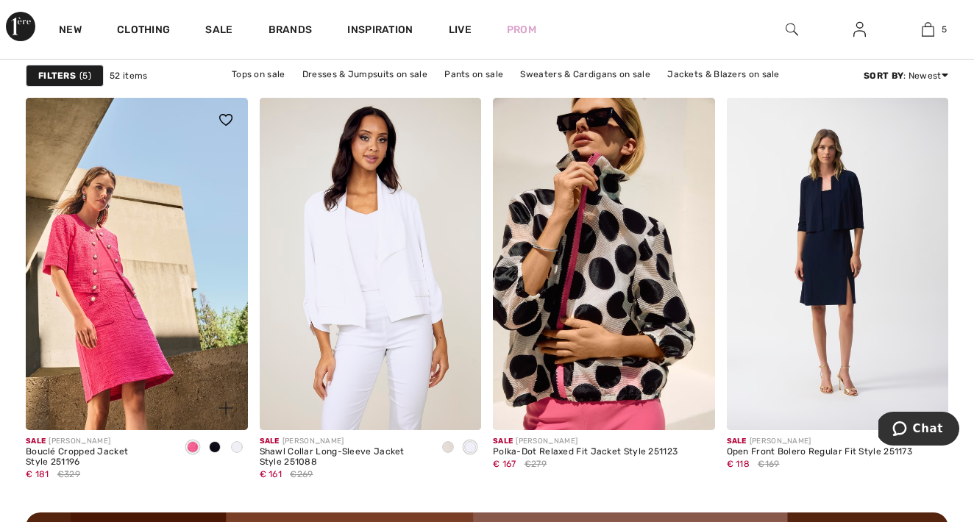
click at [138, 280] on img at bounding box center [137, 264] width 222 height 332
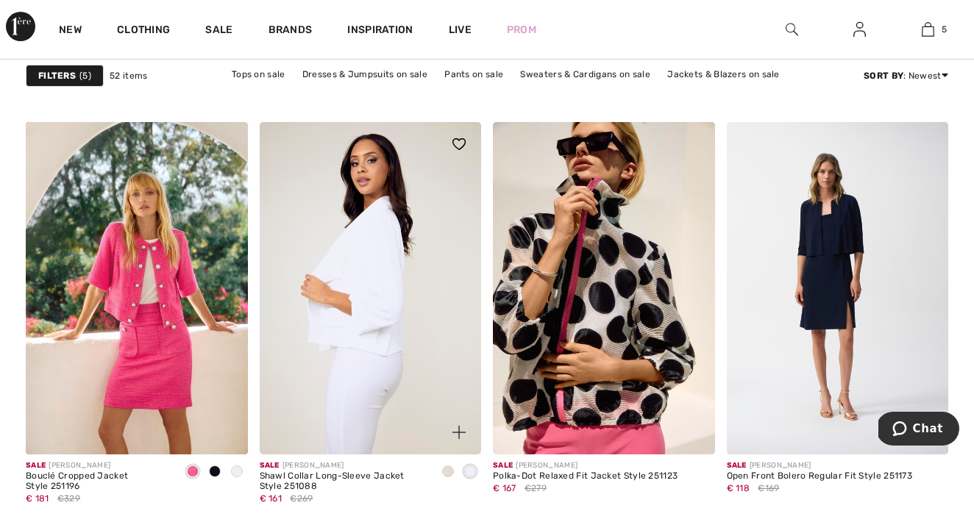
scroll to position [2808, 0]
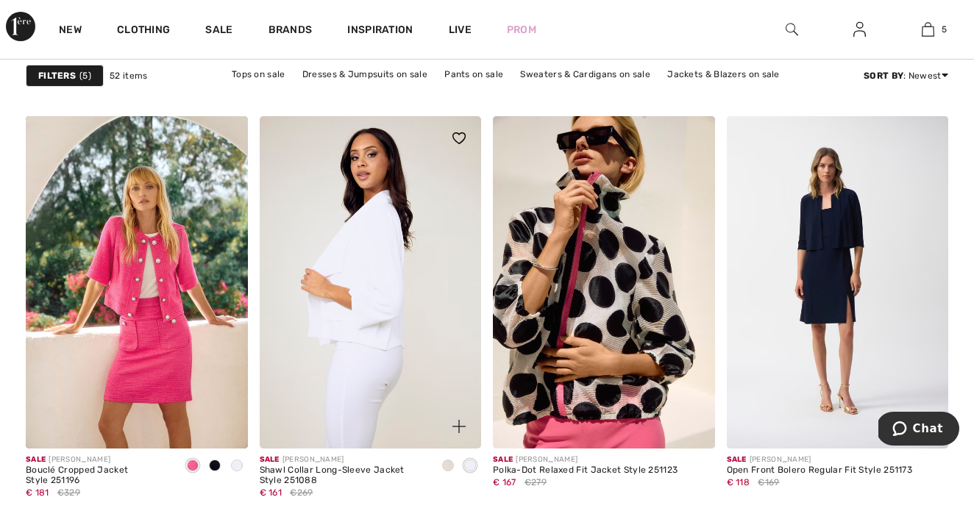
click at [419, 345] on img at bounding box center [371, 282] width 222 height 332
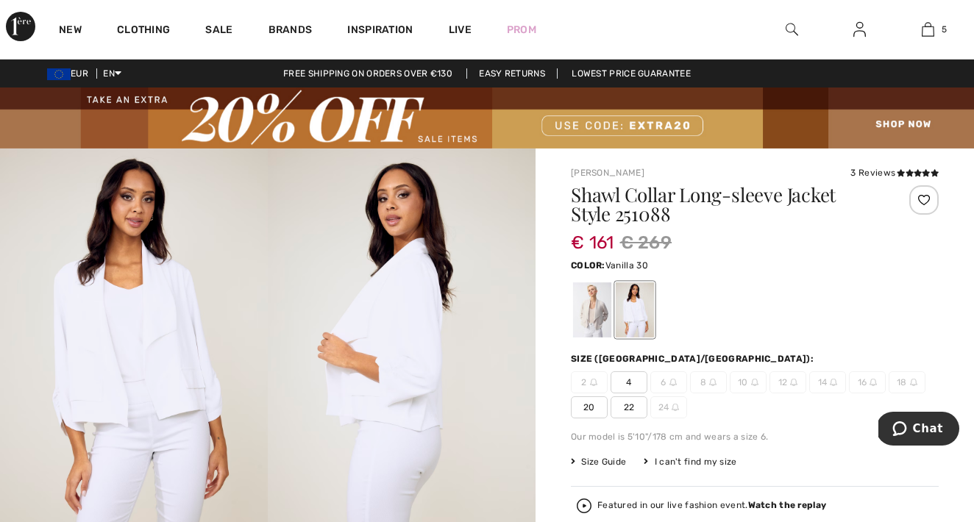
click at [629, 405] on span "22" at bounding box center [629, 407] width 37 height 22
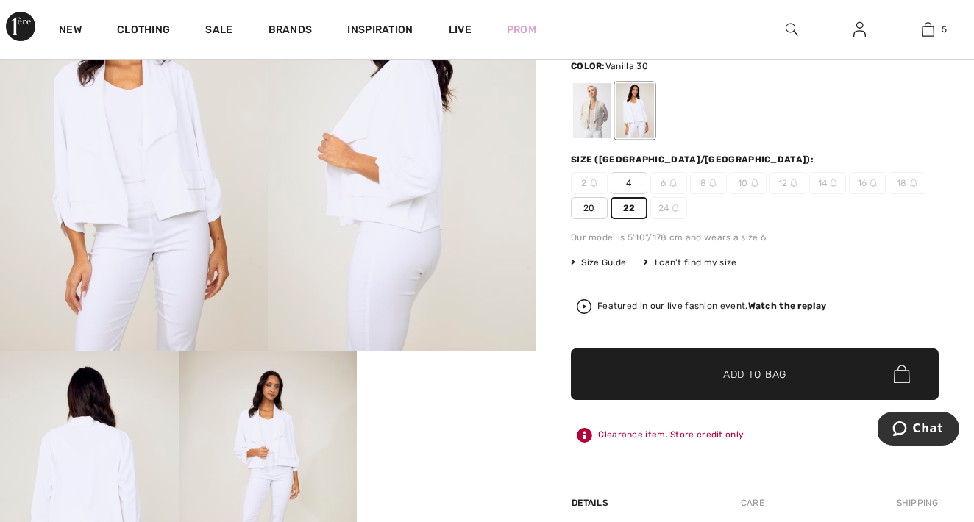
scroll to position [207, 0]
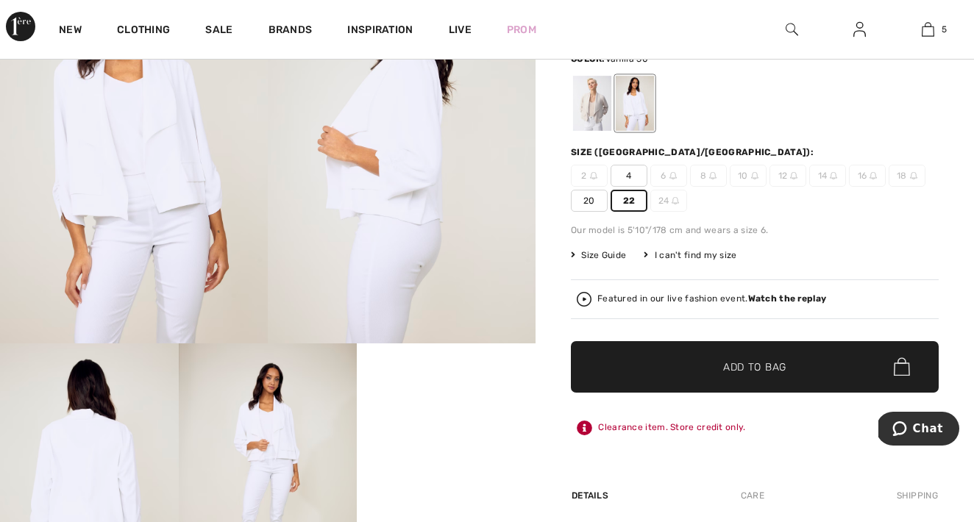
click at [715, 372] on span "✔ Added to Bag" at bounding box center [733, 366] width 90 height 15
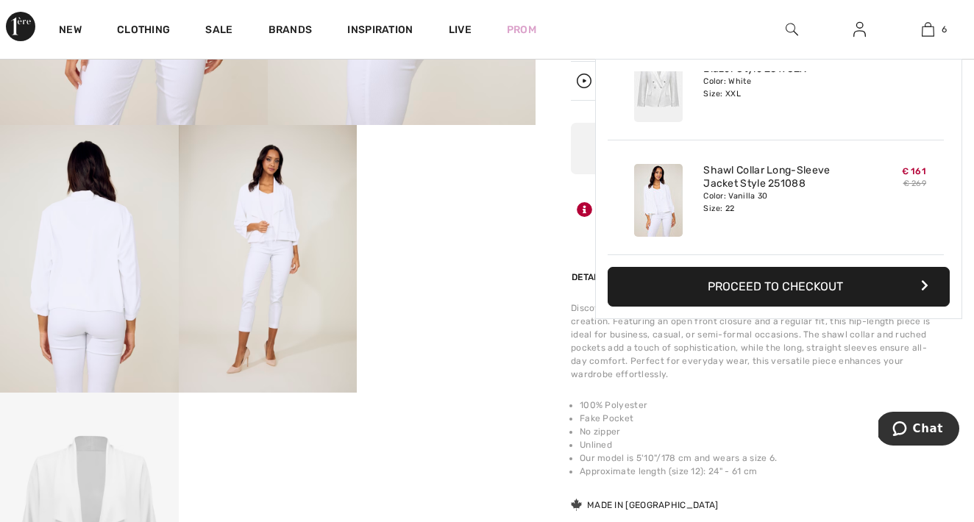
scroll to position [426, 0]
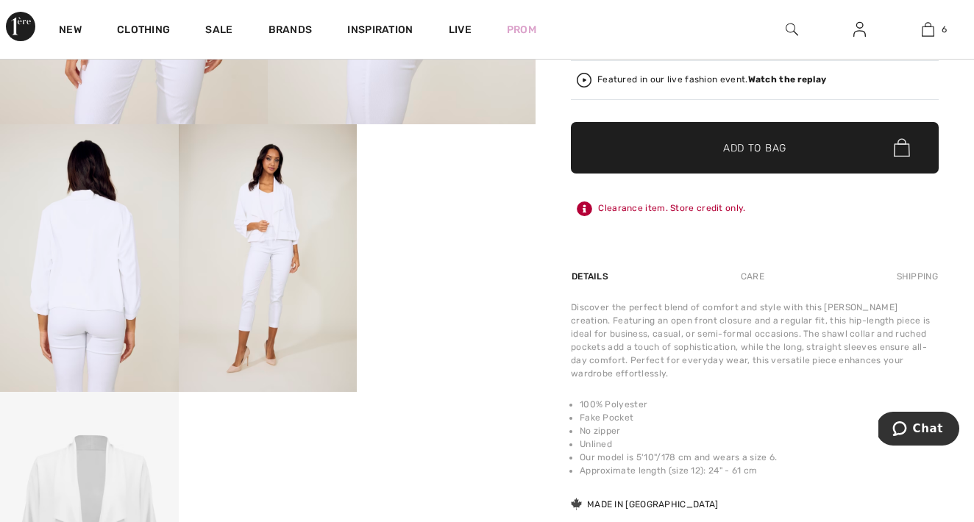
click at [466, 213] on video "Your browser does not support the video tag." at bounding box center [446, 168] width 179 height 89
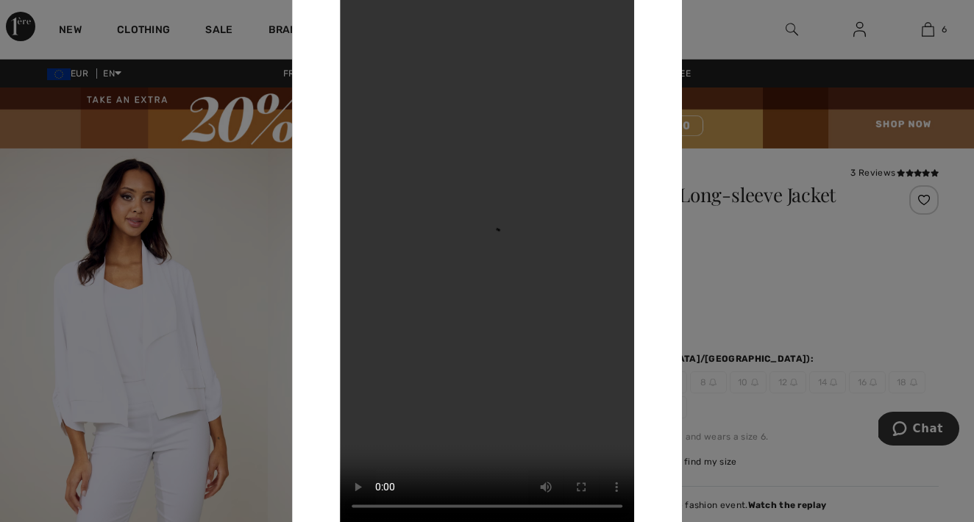
scroll to position [0, 0]
click at [671, 144] on div "Your browser does not support the video tag." at bounding box center [487, 261] width 390 height 594
click at [698, 245] on div at bounding box center [487, 261] width 974 height 522
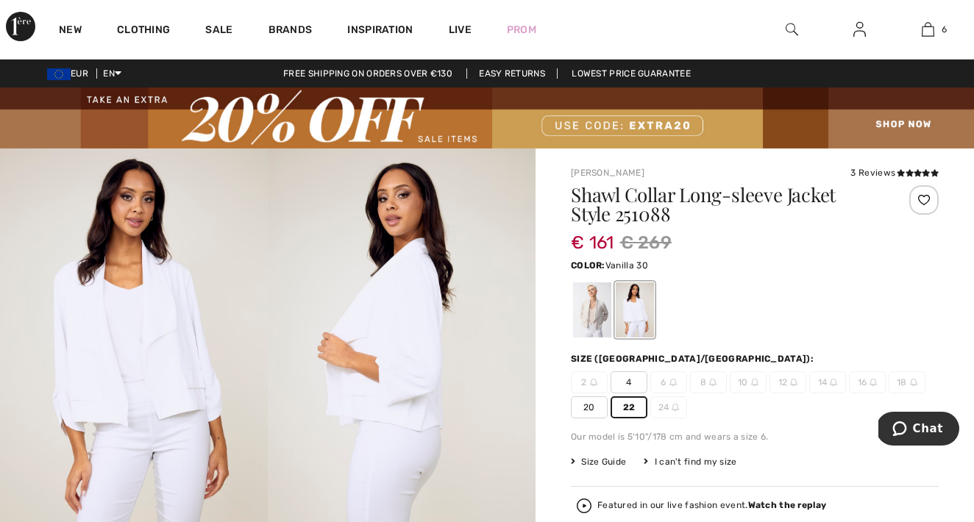
click at [635, 308] on div at bounding box center [635, 309] width 38 height 55
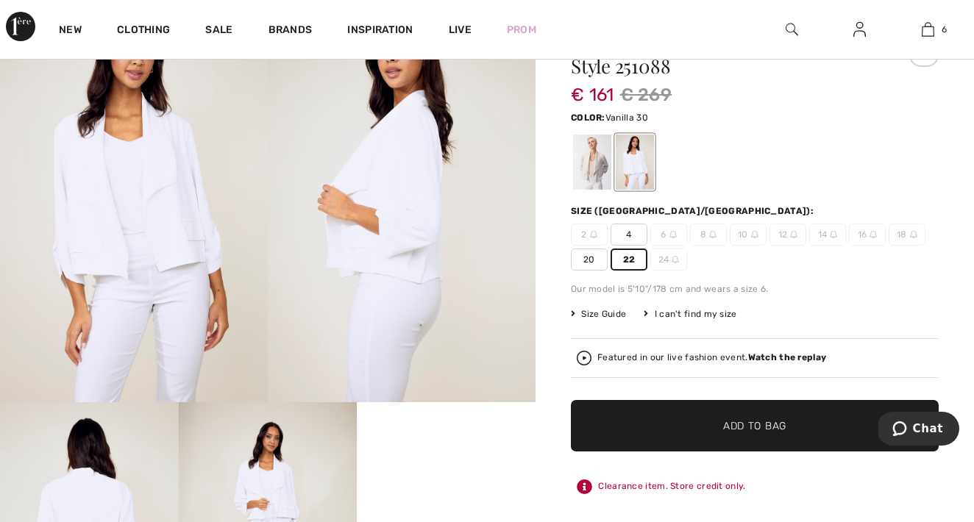
scroll to position [112, 0]
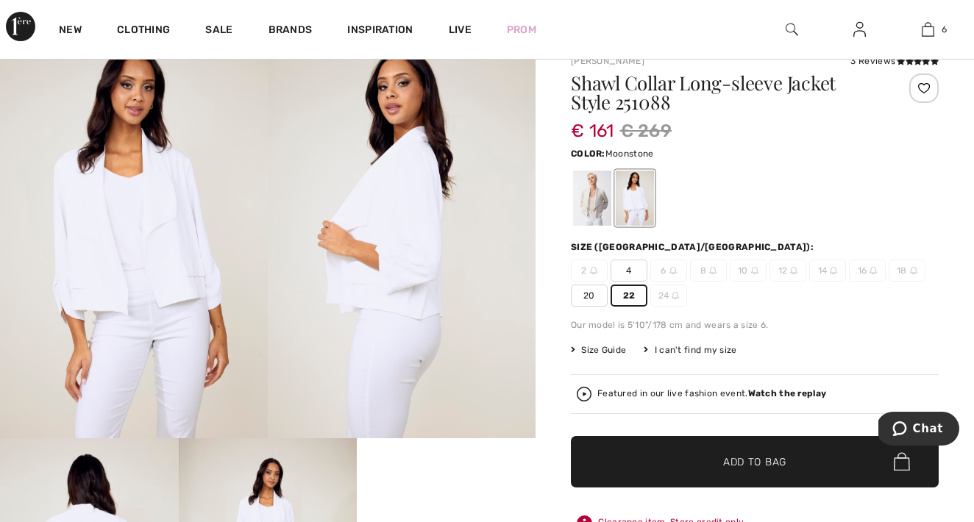
click at [602, 194] on div at bounding box center [592, 198] width 38 height 55
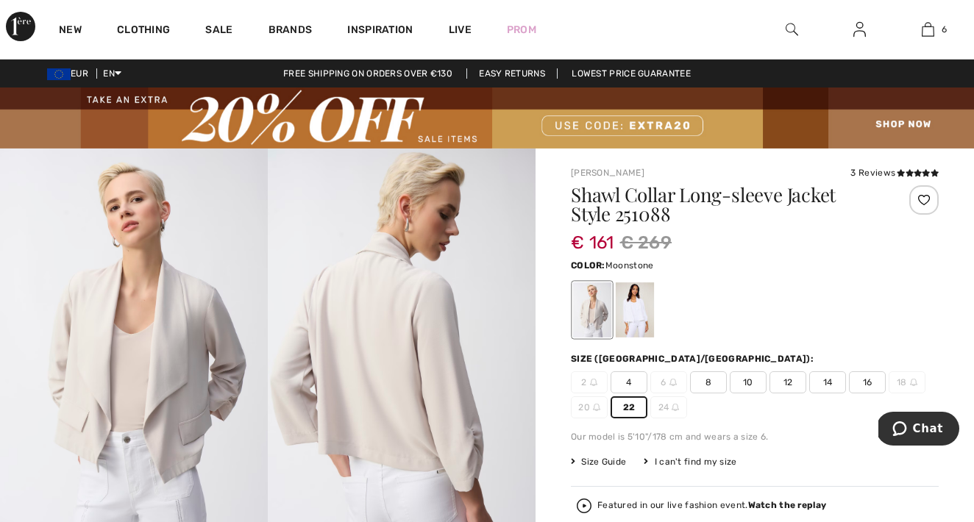
scroll to position [0, 0]
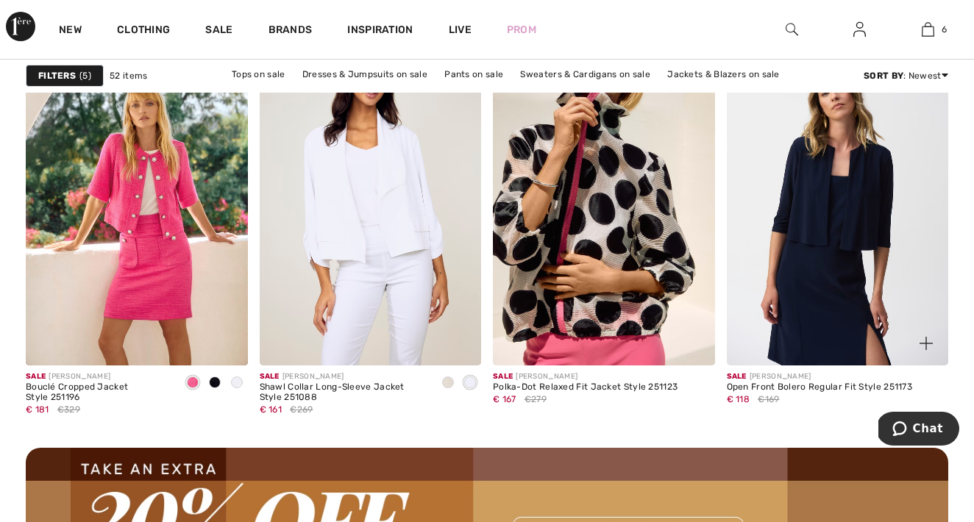
click at [794, 208] on img at bounding box center [838, 199] width 222 height 332
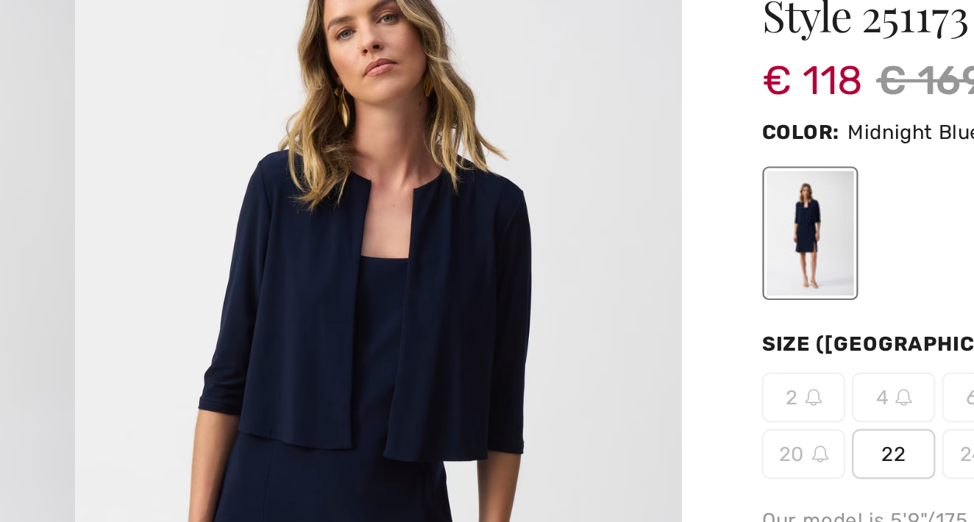
scroll to position [54, 0]
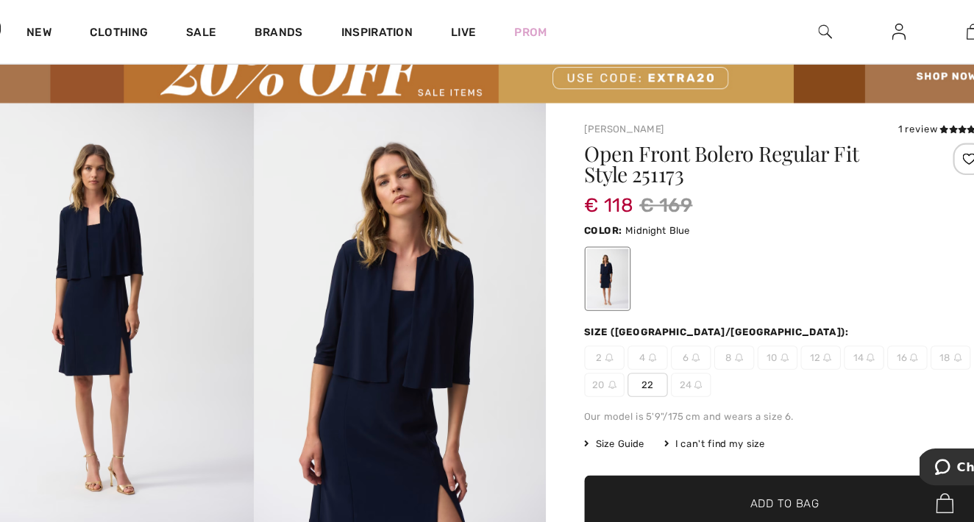
click at [90, 307] on img at bounding box center [134, 296] width 268 height 402
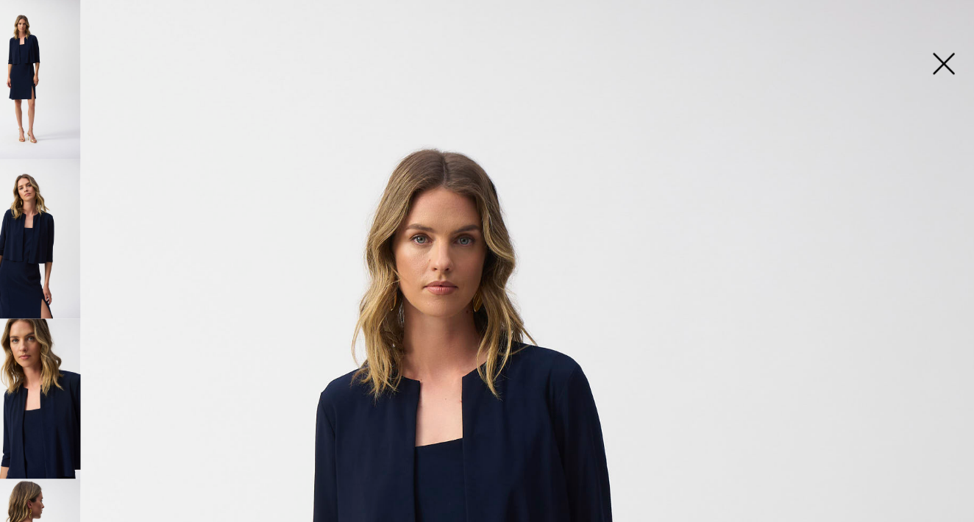
scroll to position [3, 0]
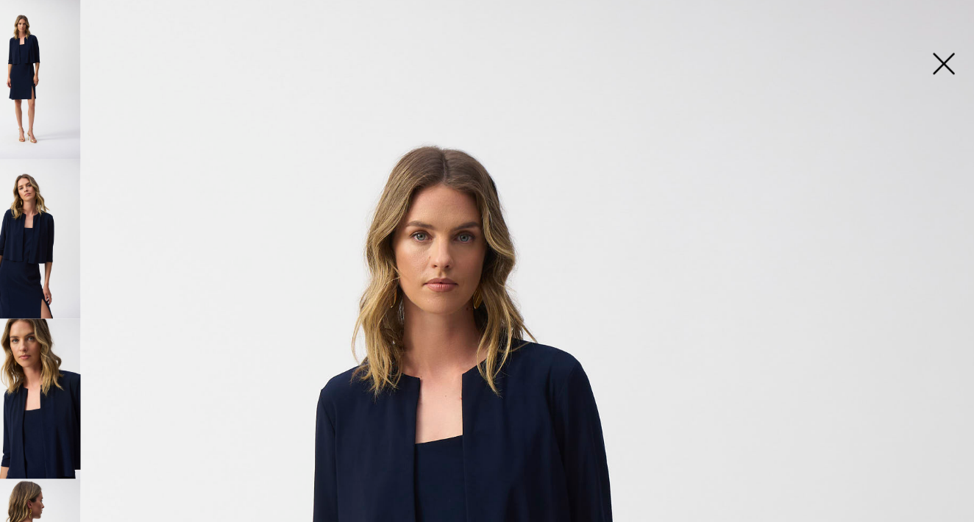
click at [46, 349] on img at bounding box center [59, 366] width 98 height 146
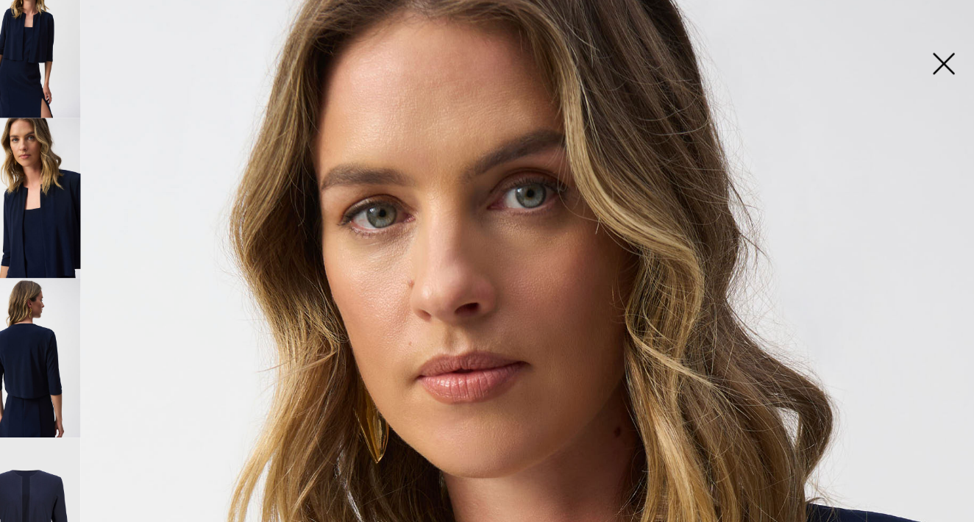
scroll to position [184, 0]
click at [46, 356] on img at bounding box center [59, 329] width 98 height 146
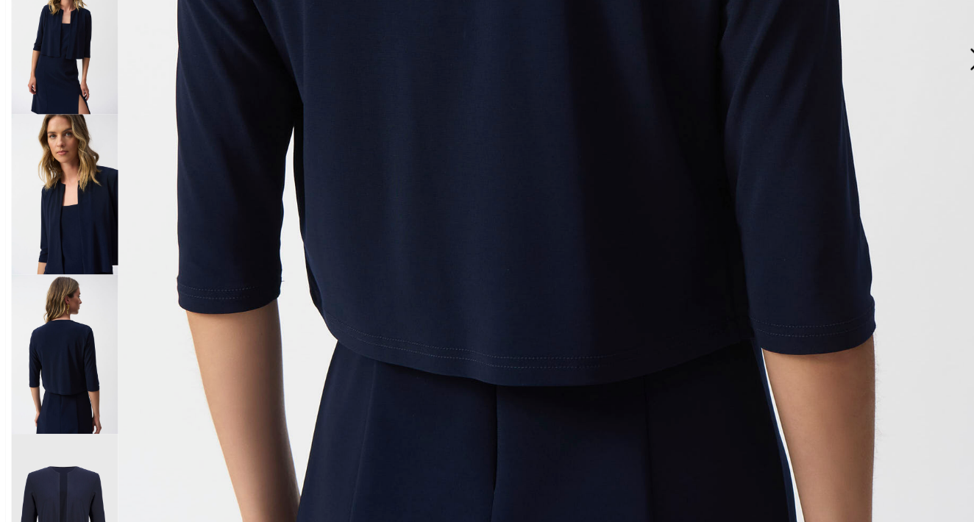
click at [57, 331] on img at bounding box center [59, 329] width 98 height 146
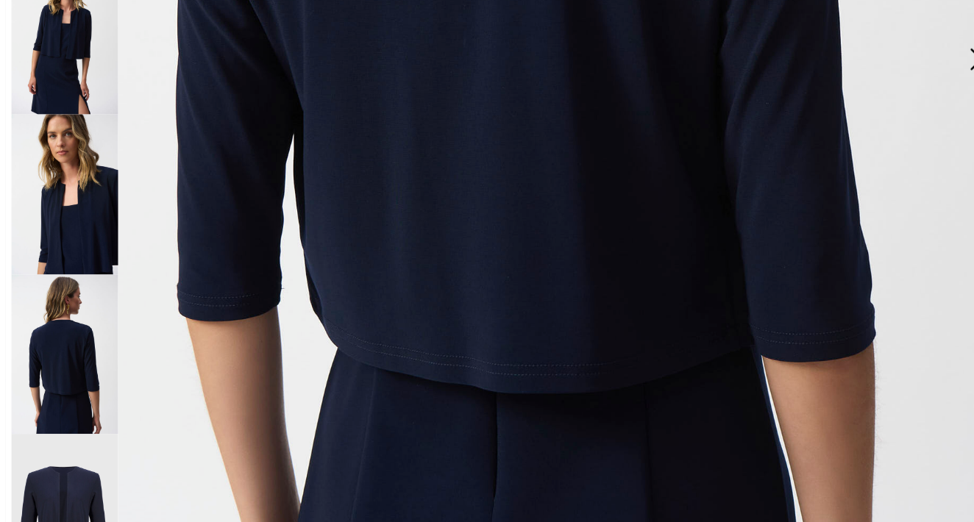
scroll to position [736, 0]
click at [88, 430] on img at bounding box center [59, 475] width 98 height 147
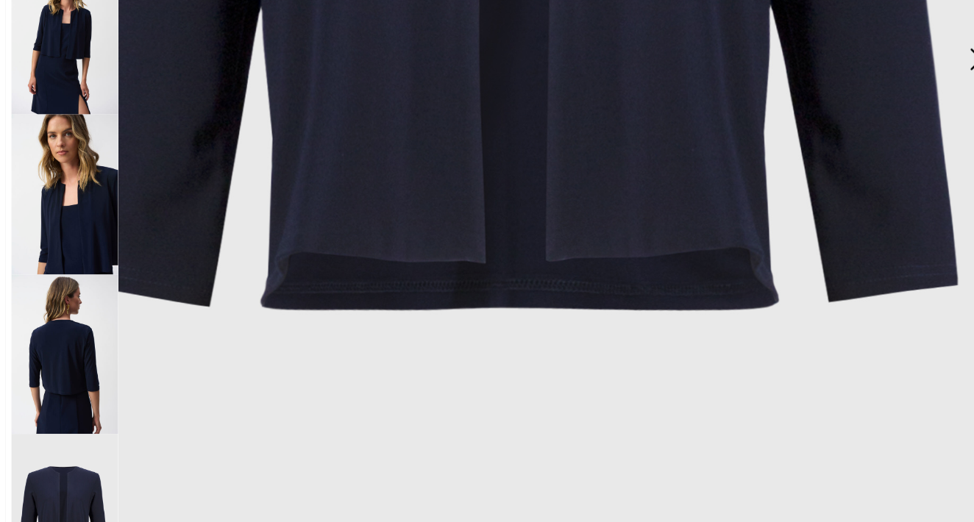
click at [62, 256] on img at bounding box center [59, 329] width 98 height 146
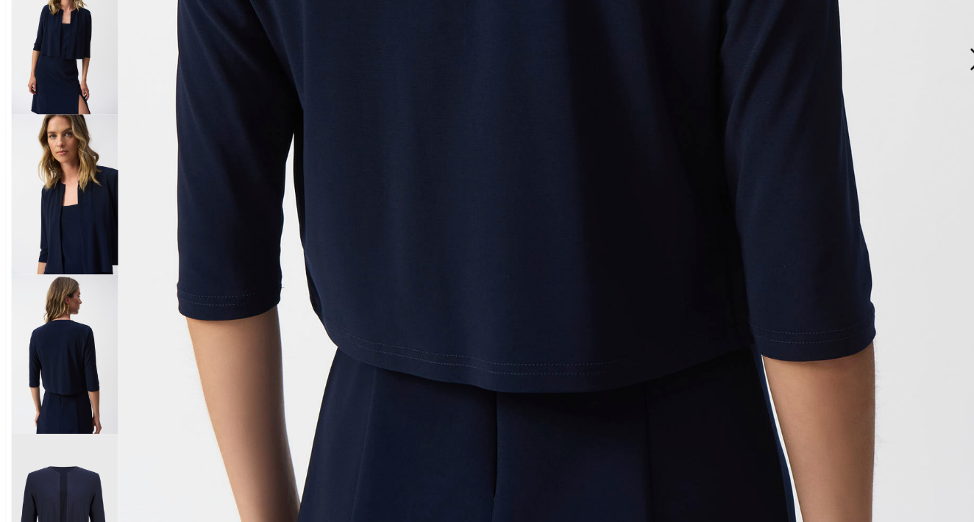
click at [59, 297] on img at bounding box center [59, 329] width 98 height 146
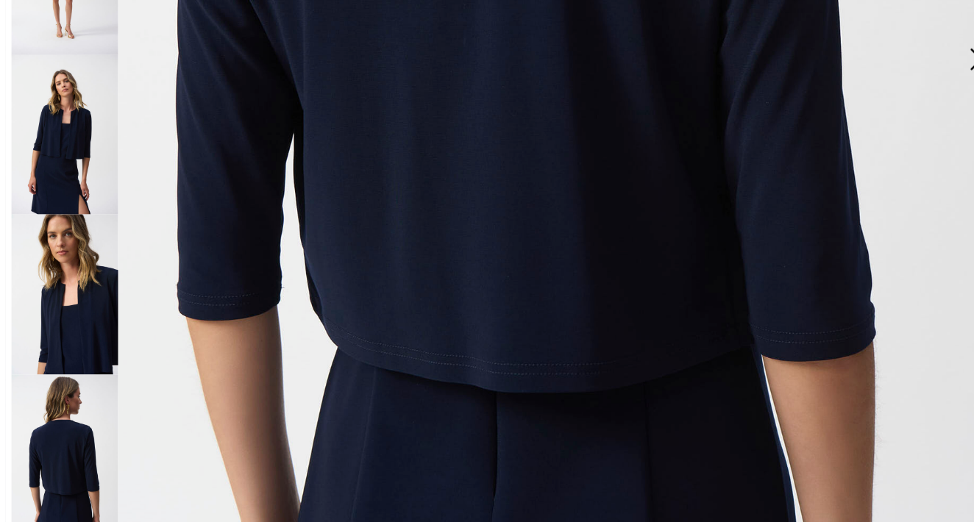
scroll to position [91, 0]
click at [73, 129] on img at bounding box center [59, 128] width 98 height 146
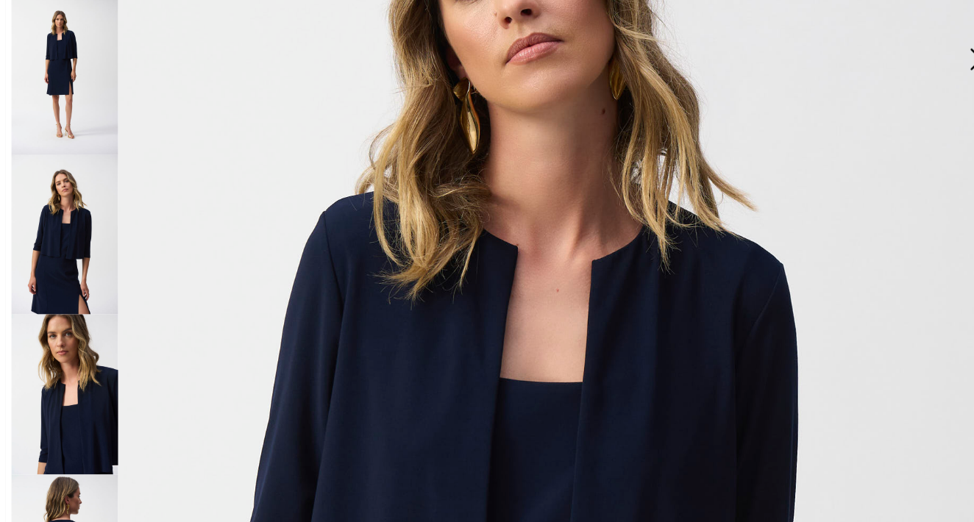
scroll to position [0, 0]
click at [83, 217] on img at bounding box center [59, 219] width 98 height 146
click at [83, 345] on img at bounding box center [59, 366] width 98 height 146
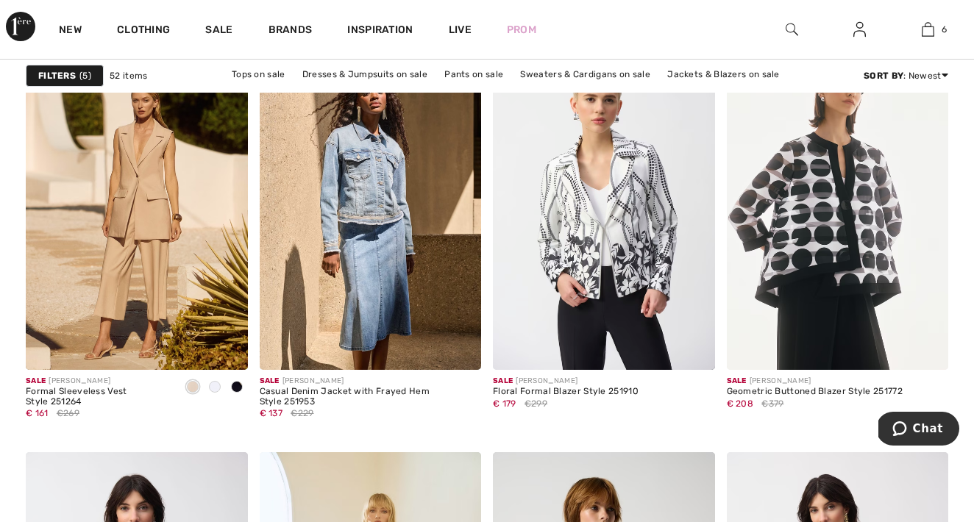
scroll to position [4322, 0]
